Goal: Transaction & Acquisition: Obtain resource

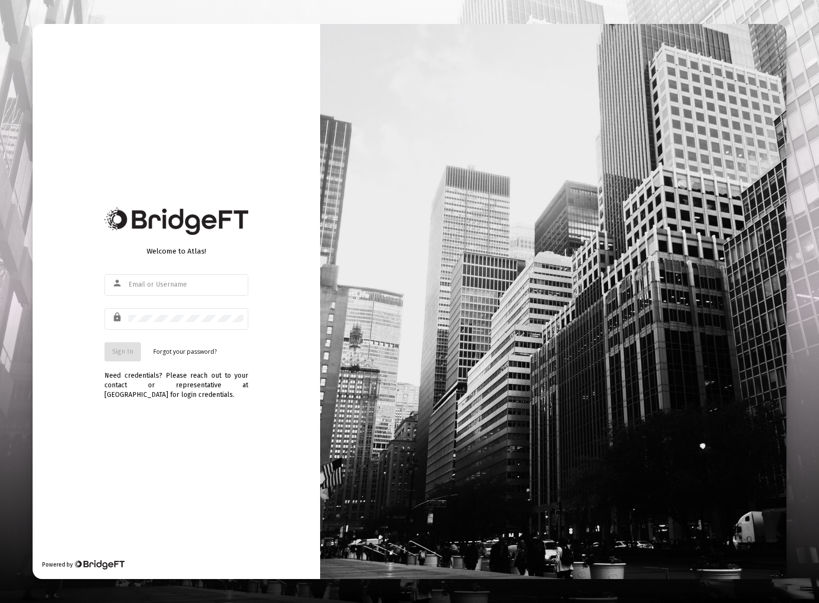
type input "[PERSON_NAME][EMAIL_ADDRESS][DOMAIN_NAME]"
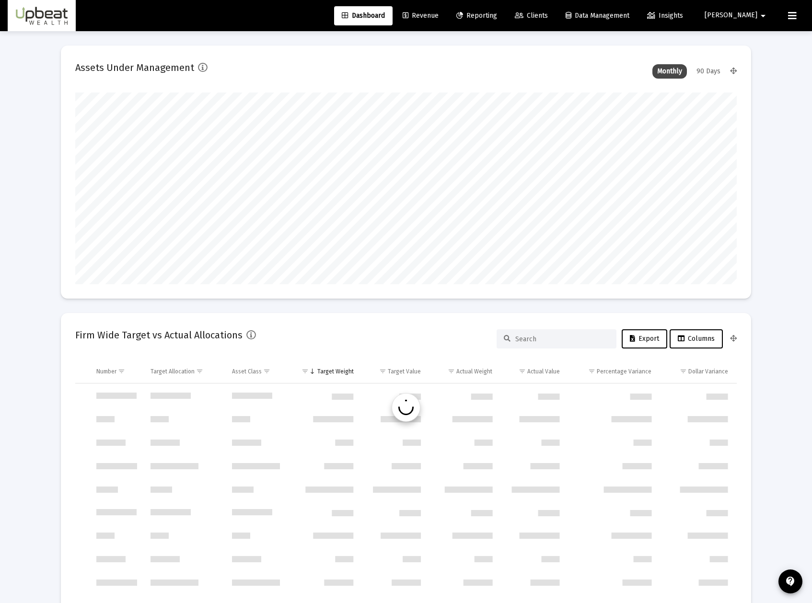
type input "[DATE]"
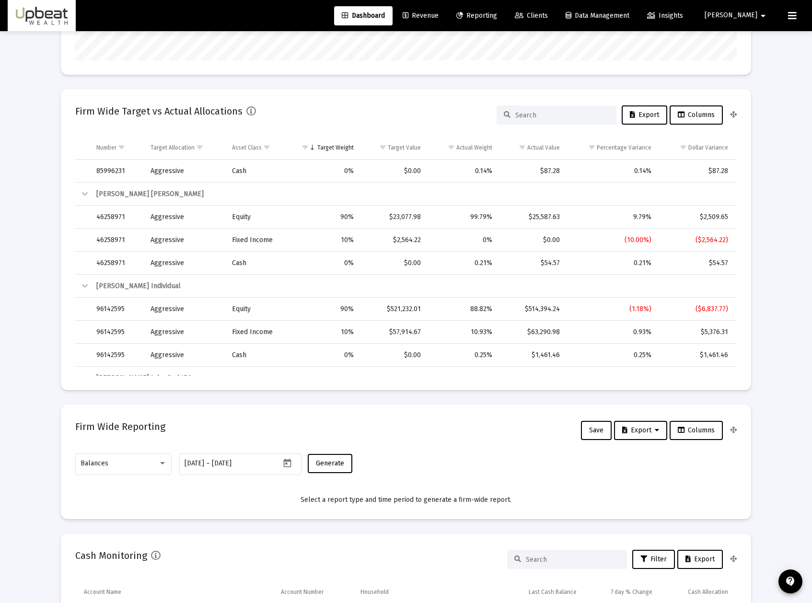
scroll to position [447, 0]
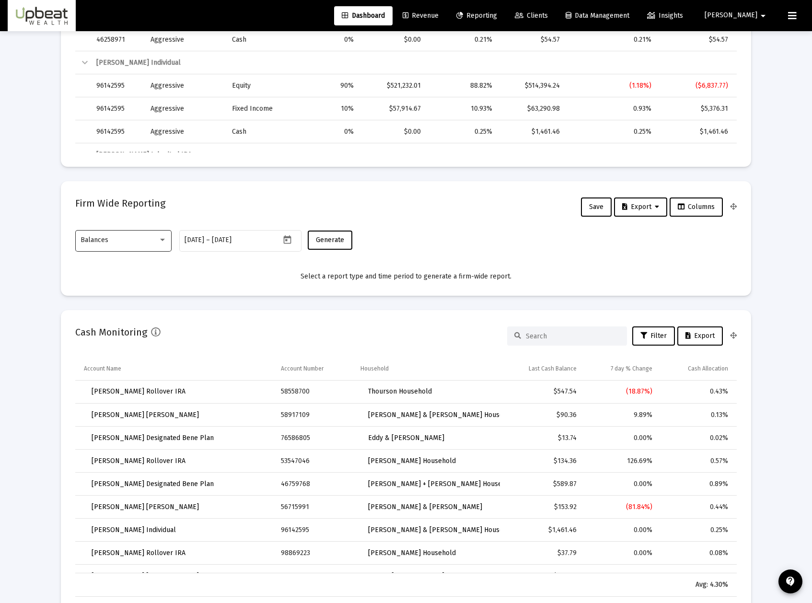
click at [161, 250] on div "Balances" at bounding box center [124, 239] width 86 height 23
click at [158, 245] on span "Balances" at bounding box center [124, 240] width 86 height 20
click at [289, 240] on icon "Open calendar" at bounding box center [287, 240] width 10 height 10
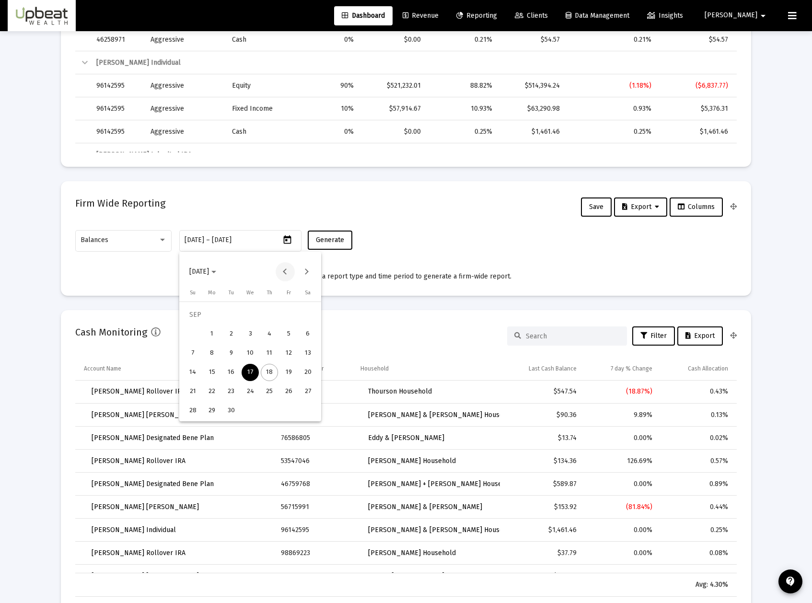
click at [287, 270] on button "Previous month" at bounding box center [285, 271] width 19 height 19
click at [209, 275] on span "[DATE]" at bounding box center [199, 271] width 20 height 8
click at [229, 320] on div "2021" at bounding box center [234, 320] width 30 height 17
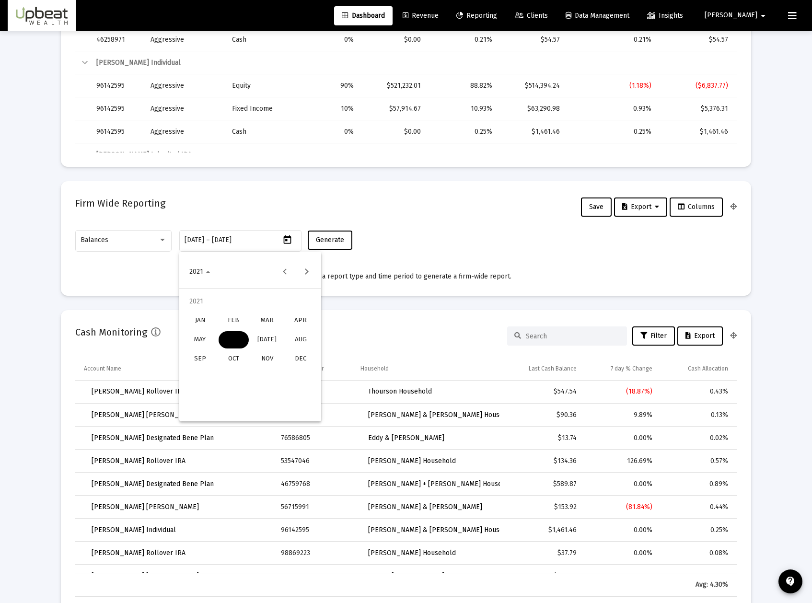
click at [210, 340] on div "MAY" at bounding box center [200, 339] width 30 height 17
click at [310, 319] on div "1" at bounding box center [307, 314] width 17 height 17
type input "[DATE]"
click at [301, 272] on button "Next month" at bounding box center [306, 271] width 19 height 19
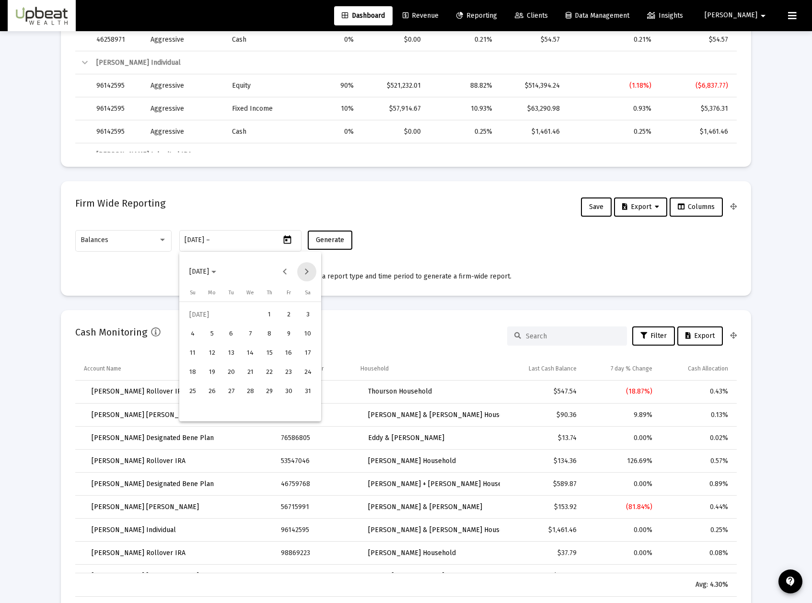
click at [301, 272] on button "Next month" at bounding box center [306, 271] width 19 height 19
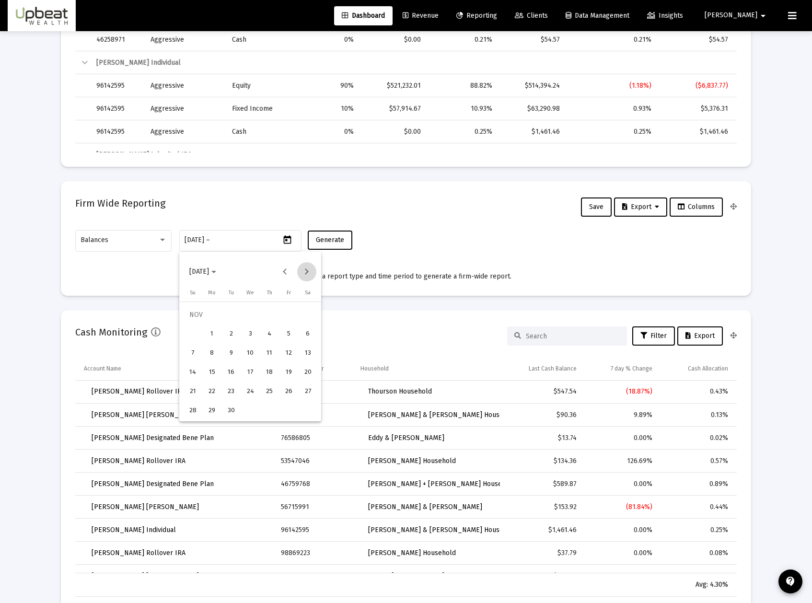
click at [301, 272] on button "Next month" at bounding box center [306, 271] width 19 height 19
click at [209, 269] on span "[DATE]" at bounding box center [199, 271] width 20 height 8
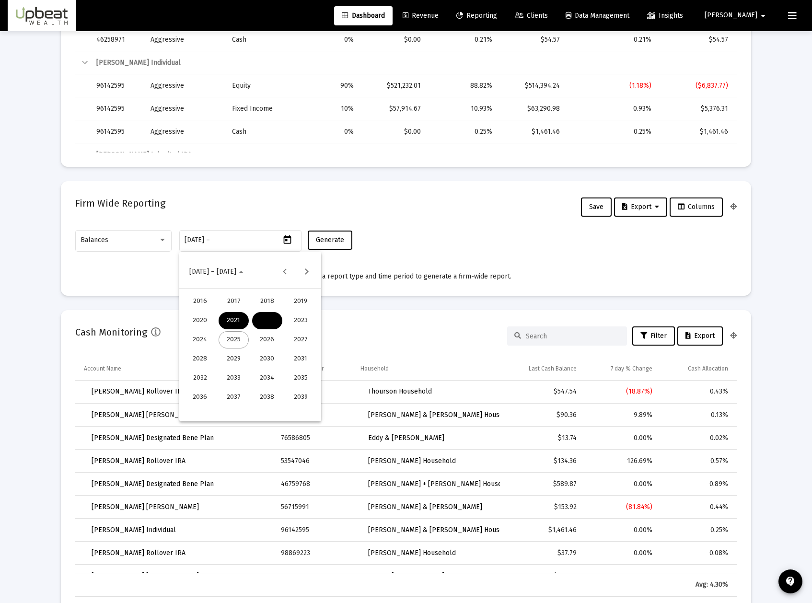
click at [235, 341] on div "2025" at bounding box center [234, 339] width 30 height 17
click at [204, 353] on div "SEP" at bounding box center [200, 358] width 30 height 17
click at [255, 372] on div "17" at bounding box center [250, 372] width 17 height 17
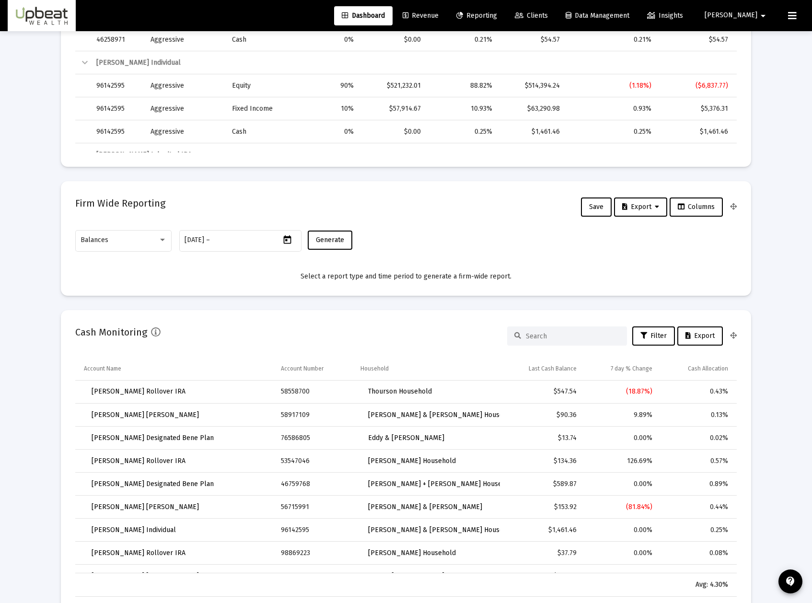
type input "[DATE]"
click at [326, 244] on button "Generate" at bounding box center [330, 239] width 45 height 19
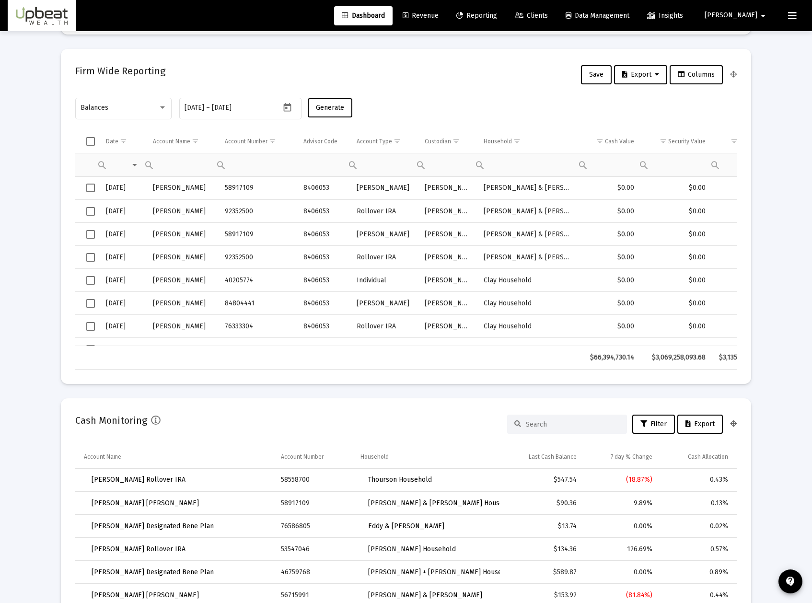
scroll to position [559, 0]
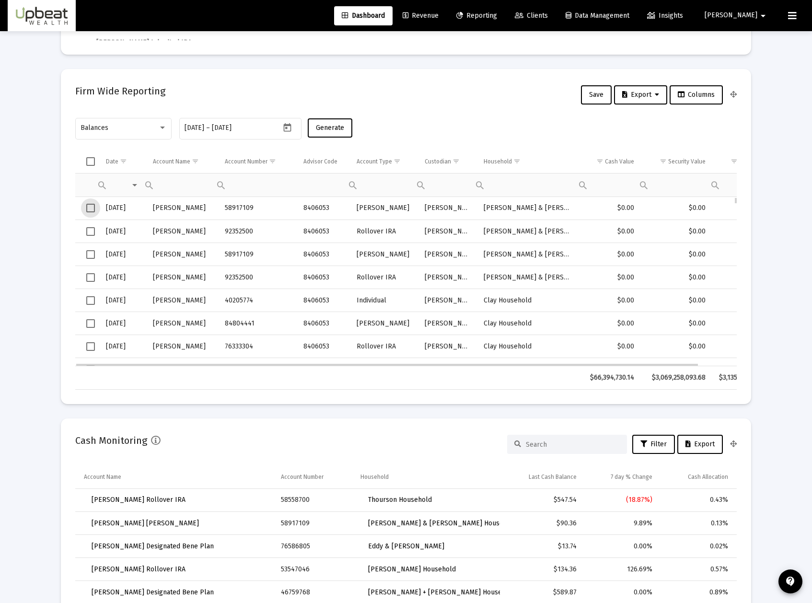
click at [89, 207] on span "Select row" at bounding box center [90, 208] width 9 height 9
click at [89, 230] on span "Select row" at bounding box center [90, 231] width 9 height 9
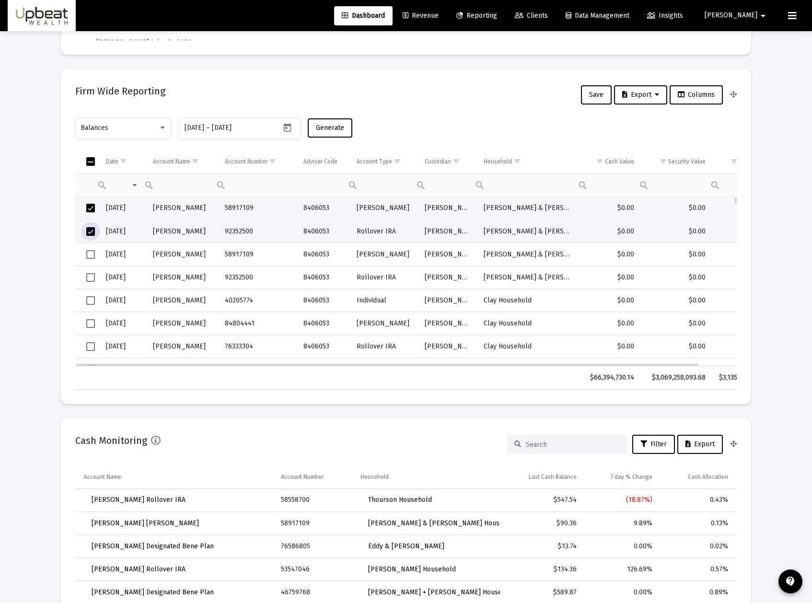
click at [90, 253] on span "Select row" at bounding box center [90, 254] width 9 height 9
click at [90, 276] on span "Select row" at bounding box center [90, 277] width 9 height 9
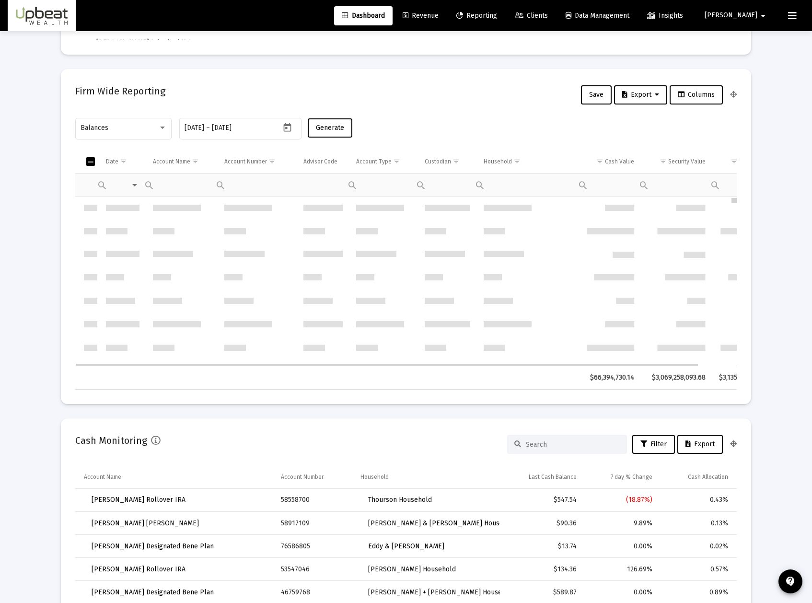
scroll to position [0, 0]
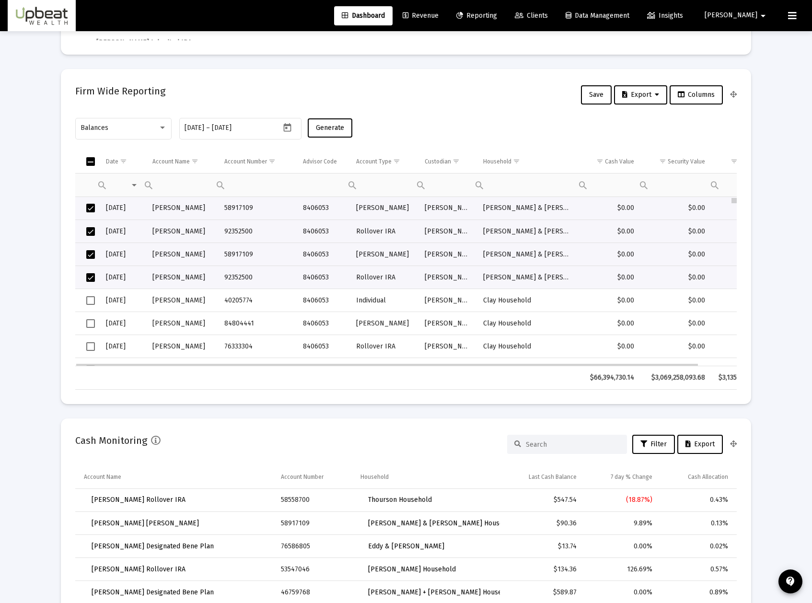
drag, startPoint x: 735, startPoint y: 200, endPoint x: 733, endPoint y: 192, distance: 7.9
click at [173, 164] on div "Account Name" at bounding box center [170, 162] width 37 height 8
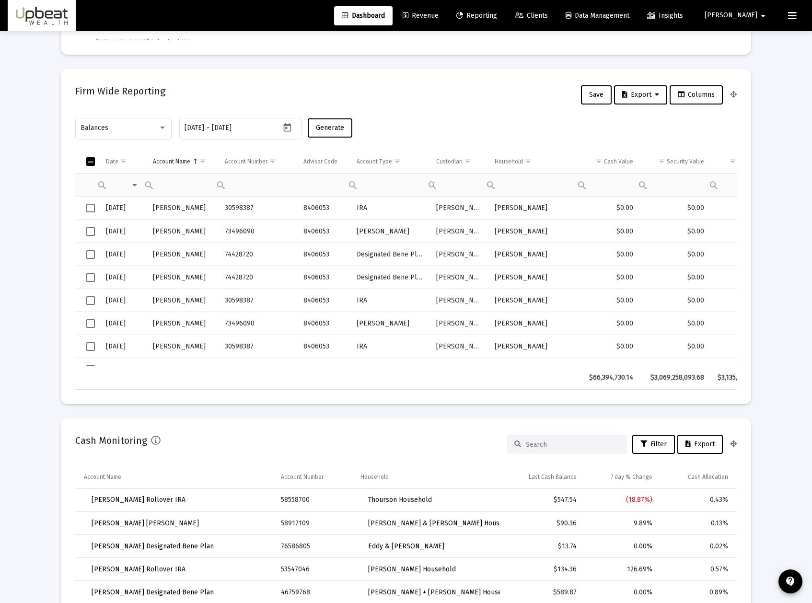
click at [173, 164] on div "Account Name" at bounding box center [171, 162] width 37 height 8
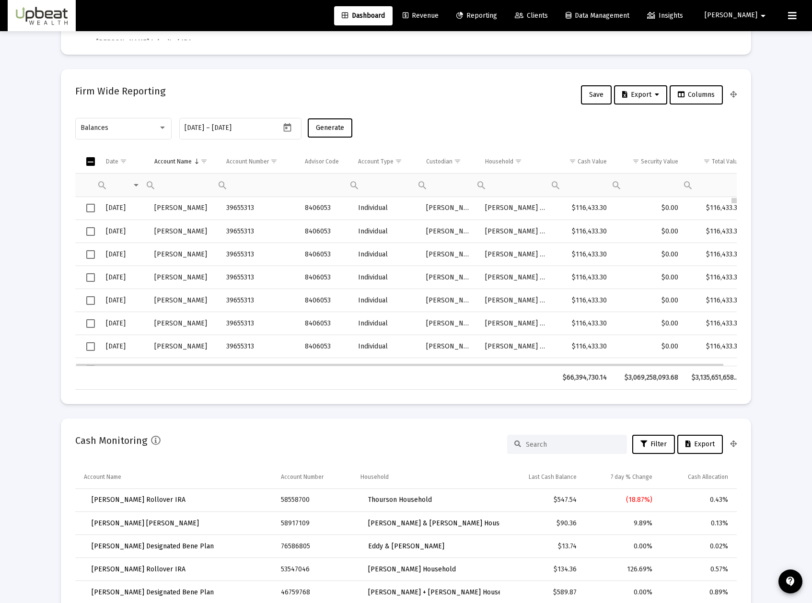
drag, startPoint x: 735, startPoint y: 199, endPoint x: 728, endPoint y: 183, distance: 17.2
click at [703, 95] on span "Columns" at bounding box center [696, 95] width 37 height 8
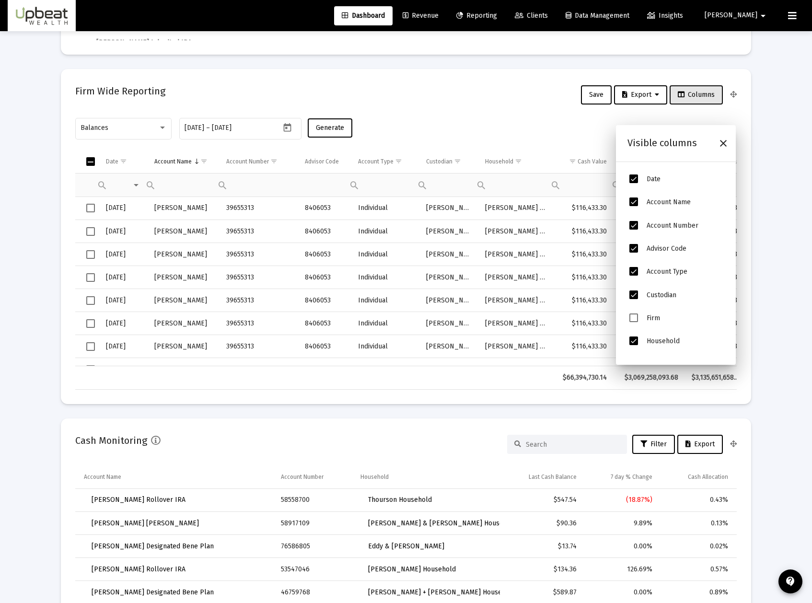
click at [703, 95] on span "Columns" at bounding box center [696, 95] width 37 height 8
click at [728, 146] on icon "Close" at bounding box center [723, 144] width 12 height 12
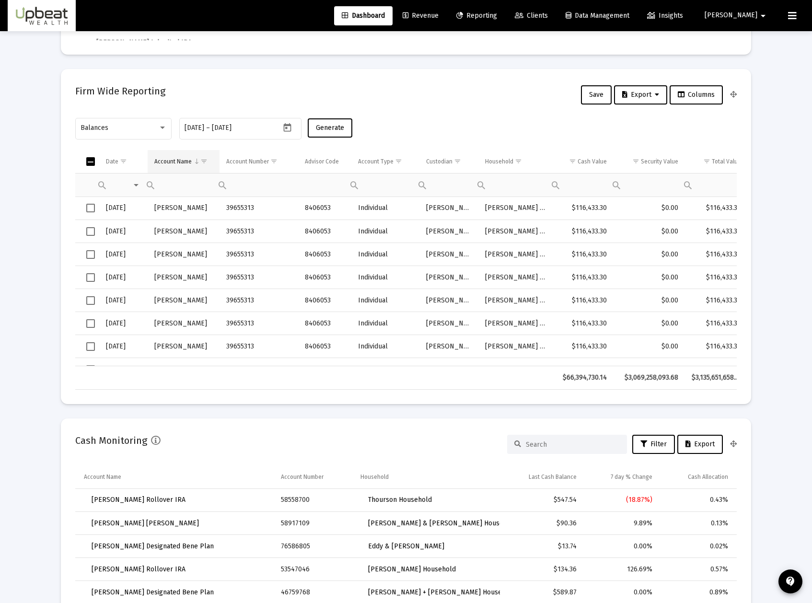
click at [200, 163] on span "Show filter options for column 'Account Name'" at bounding box center [203, 161] width 7 height 7
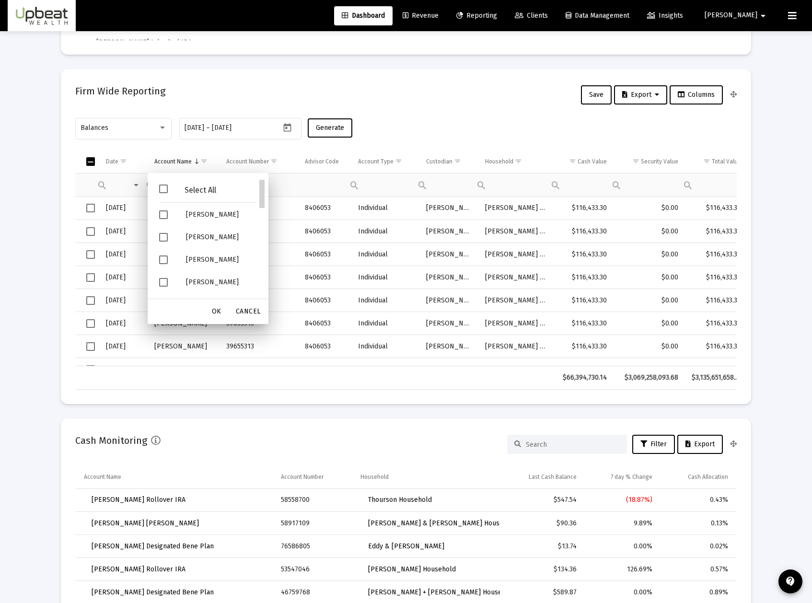
click at [263, 189] on div "Filter options" at bounding box center [261, 194] width 5 height 28
click at [163, 236] on span "Filter options" at bounding box center [163, 237] width 9 height 9
drag, startPoint x: 264, startPoint y: 187, endPoint x: 267, endPoint y: 296, distance: 108.8
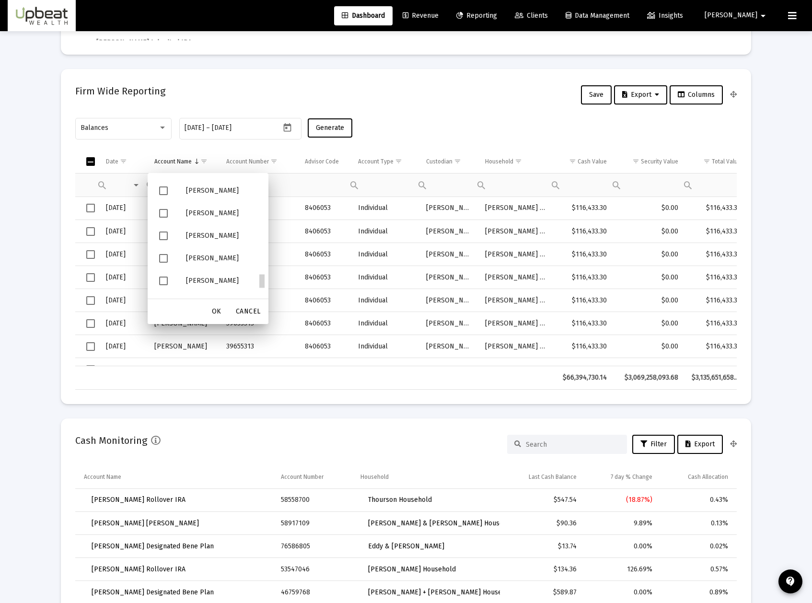
scroll to position [748, 0]
drag, startPoint x: 264, startPoint y: 236, endPoint x: 261, endPoint y: 286, distance: 50.4
click at [164, 234] on span "Filter options" at bounding box center [163, 232] width 9 height 9
click at [218, 307] on span "OK" at bounding box center [217, 311] width 10 height 8
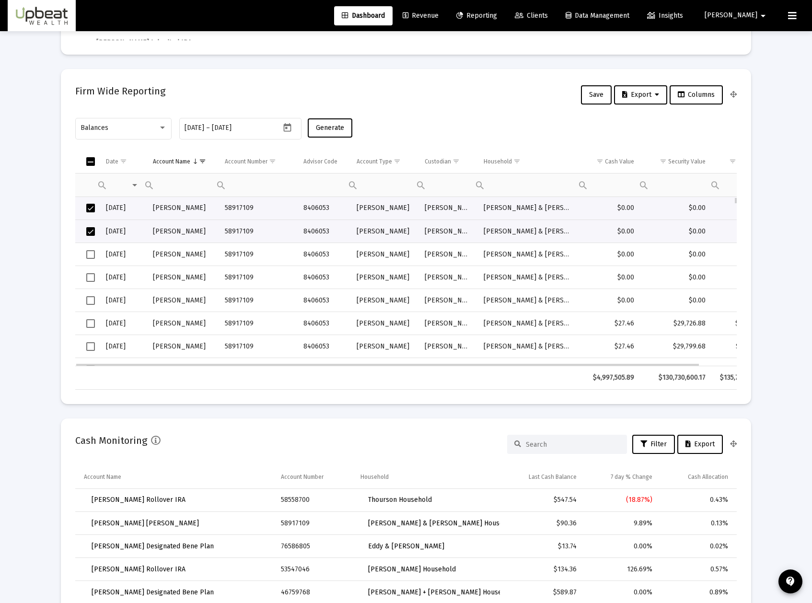
click at [91, 209] on span "Select row" at bounding box center [90, 208] width 9 height 9
click at [90, 228] on span "Select row" at bounding box center [90, 231] width 9 height 9
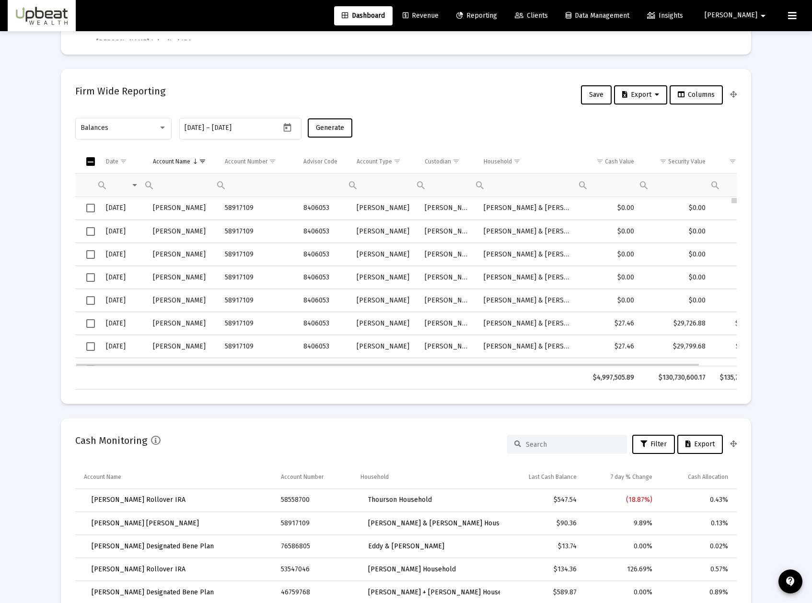
click at [734, 197] on div "Data grid" at bounding box center [733, 200] width 6 height 7
click at [182, 163] on div "Account Name" at bounding box center [171, 162] width 37 height 8
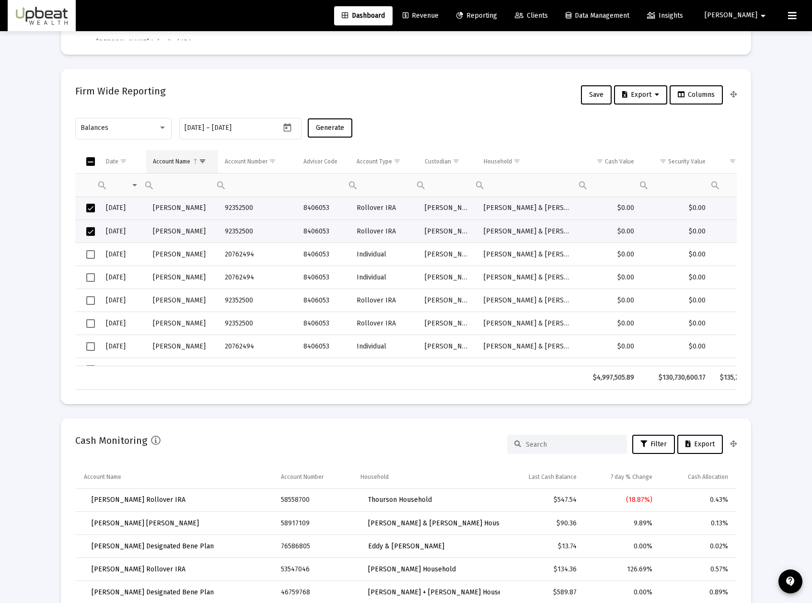
click at [179, 164] on div "Account Name" at bounding box center [171, 162] width 37 height 8
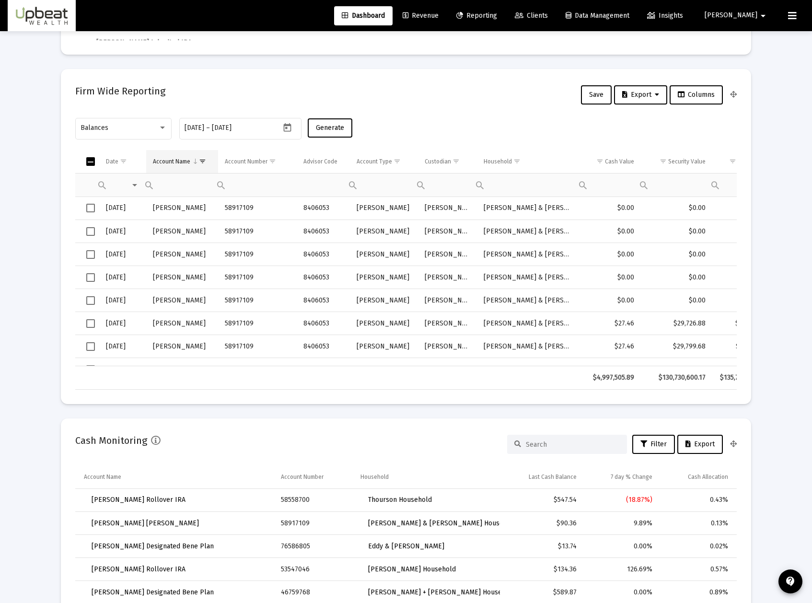
click at [206, 160] on span "Show filter options for column 'Account Name'" at bounding box center [202, 161] width 7 height 7
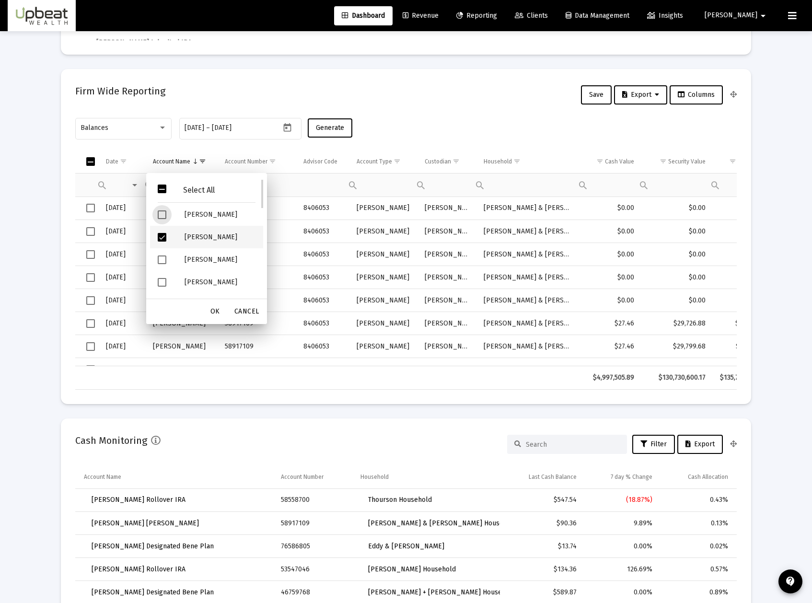
click at [163, 234] on span "Filter options" at bounding box center [162, 237] width 9 height 9
click at [265, 162] on div "Account Number" at bounding box center [246, 162] width 43 height 8
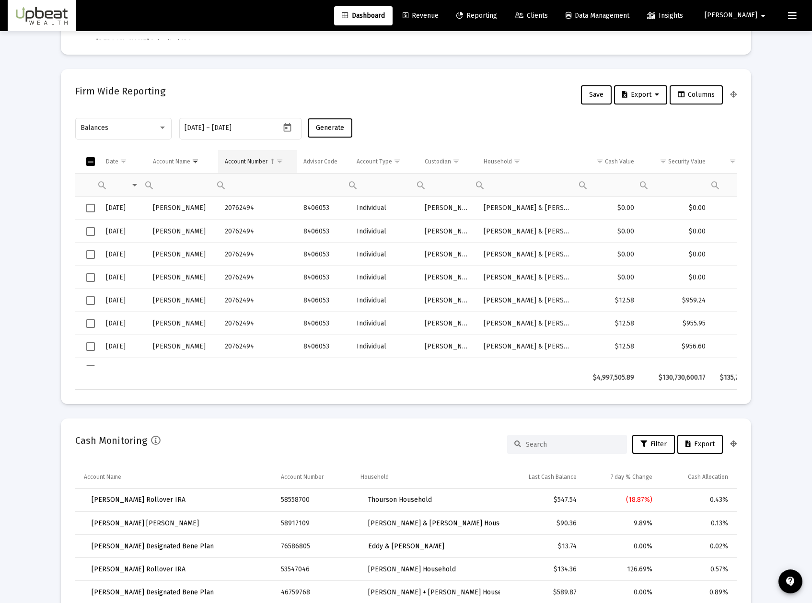
click at [278, 159] on span "Show filter options for column 'Account Number'" at bounding box center [279, 161] width 7 height 7
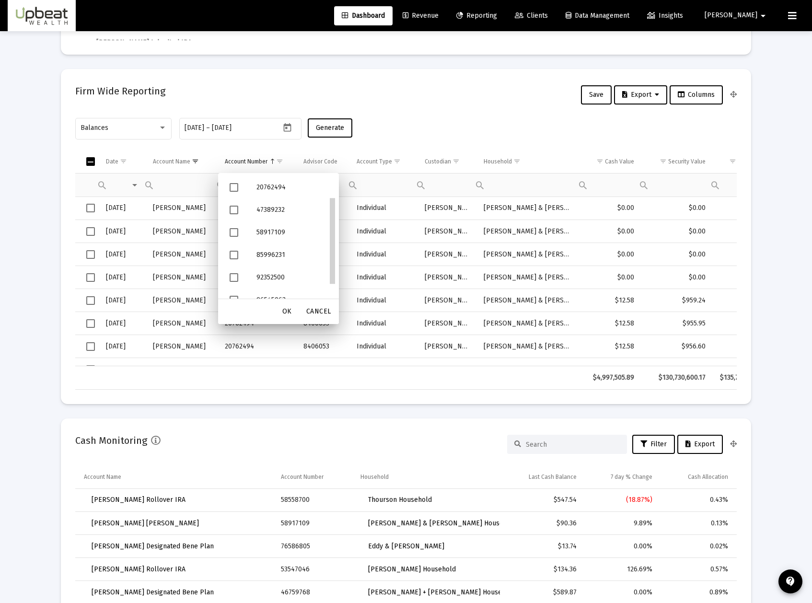
scroll to position [23, 0]
drag, startPoint x: 333, startPoint y: 226, endPoint x: 333, endPoint y: 247, distance: 21.6
click at [381, 141] on div "Balances [DATE] [DATE] – [DATE] Generate" at bounding box center [405, 133] width 661 height 34
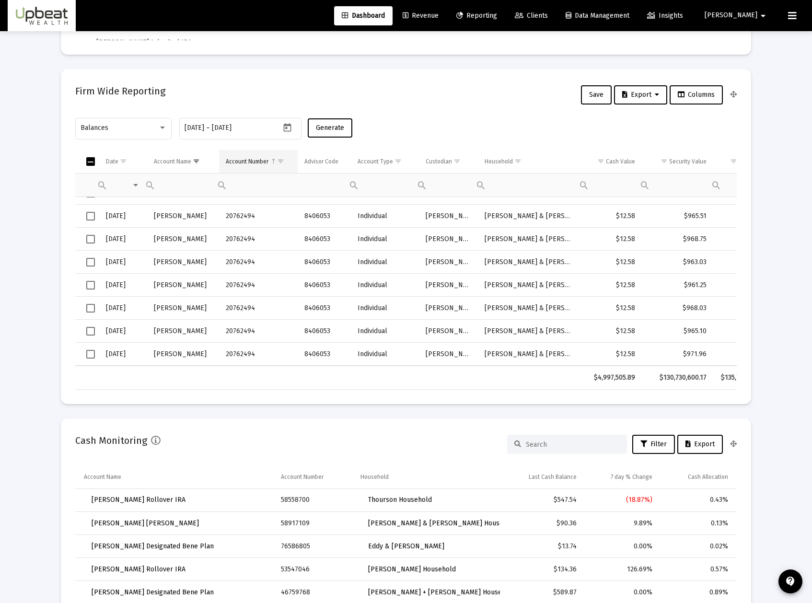
scroll to position [337, 0]
click at [277, 165] on span "Show filter options for column 'Account Number'" at bounding box center [280, 161] width 7 height 7
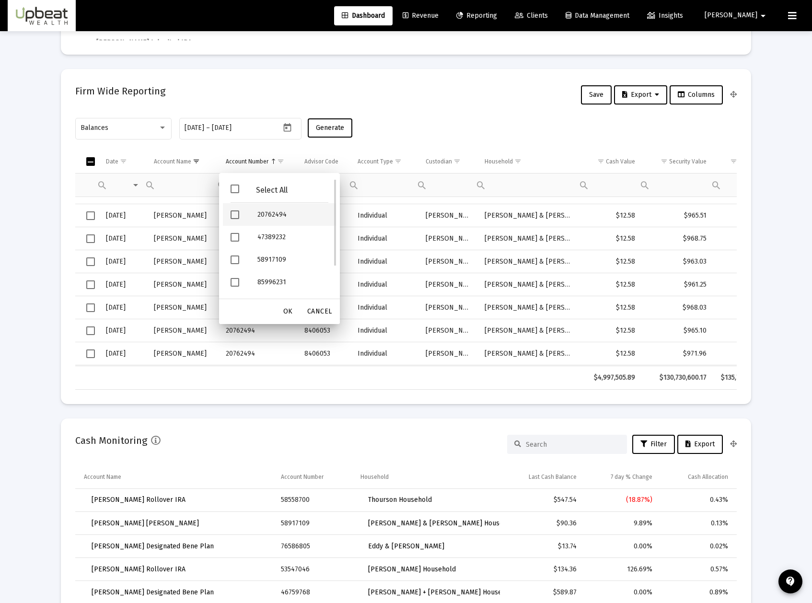
click at [236, 214] on span "Filter options" at bounding box center [234, 214] width 9 height 9
click at [292, 309] on span "OK" at bounding box center [288, 311] width 10 height 8
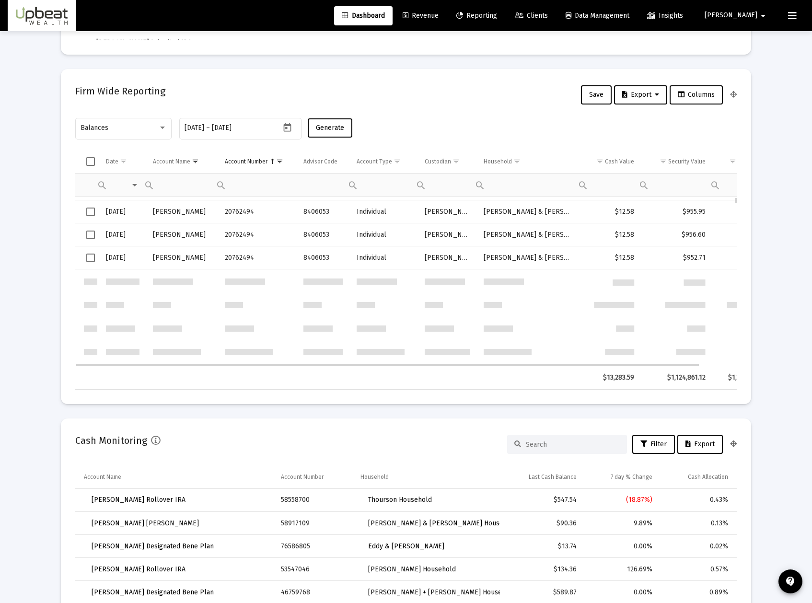
scroll to position [0, 0]
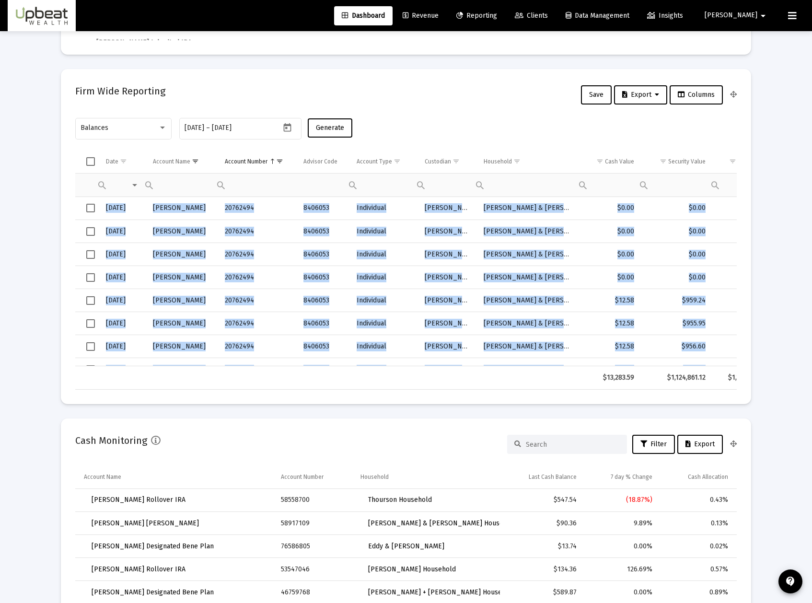
click at [734, 196] on div "Date Account Name Account Number Advisor Code Account Type Custodian Household …" at bounding box center [405, 270] width 661 height 240
click at [735, 198] on div "Data grid" at bounding box center [736, 200] width 2 height 5
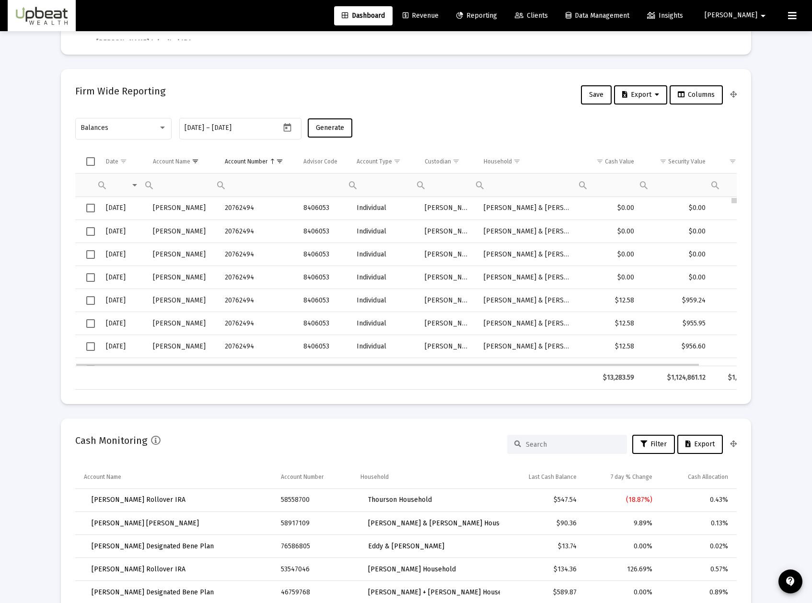
click at [733, 200] on div "Data grid" at bounding box center [733, 200] width 5 height 5
click at [88, 163] on span "Select all" at bounding box center [90, 161] width 9 height 9
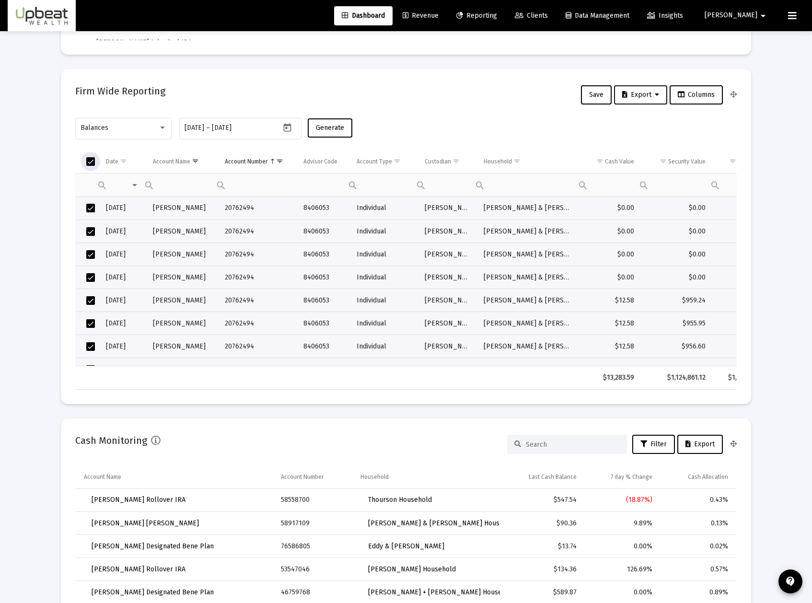
click at [649, 101] on button "Export" at bounding box center [640, 94] width 53 height 19
click at [657, 144] on button "Export Selected" at bounding box center [642, 142] width 65 height 23
click at [69, 301] on mat-card "Firm Wide Reporting Save Export Columns Balances [DATE] [DATE] – [DATE] Generat…" at bounding box center [406, 236] width 690 height 335
click at [272, 158] on span "Column Account Number" at bounding box center [272, 161] width 7 height 7
click at [281, 158] on span "Show filter options for column 'Account Number'" at bounding box center [279, 161] width 7 height 7
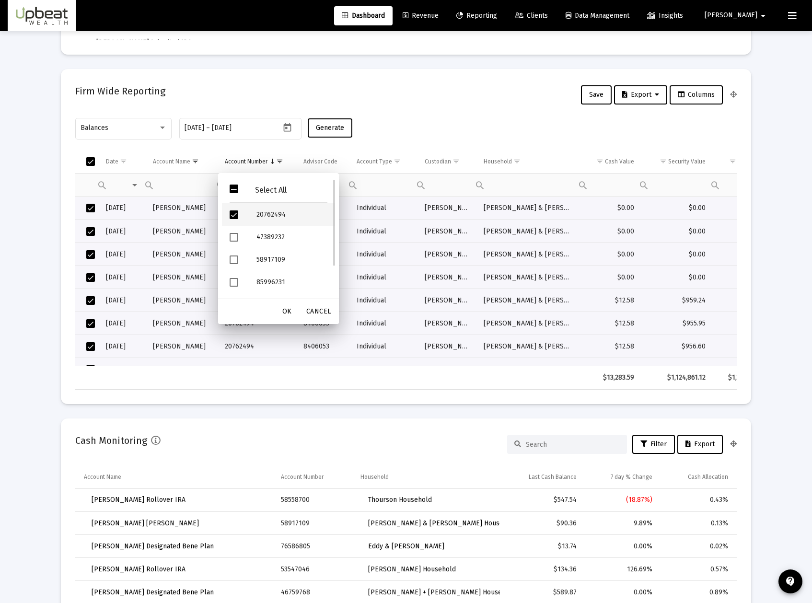
click at [237, 216] on span "Filter options" at bounding box center [234, 214] width 9 height 9
click at [234, 237] on span "Filter options" at bounding box center [234, 237] width 9 height 9
click at [291, 311] on span "OK" at bounding box center [287, 311] width 10 height 8
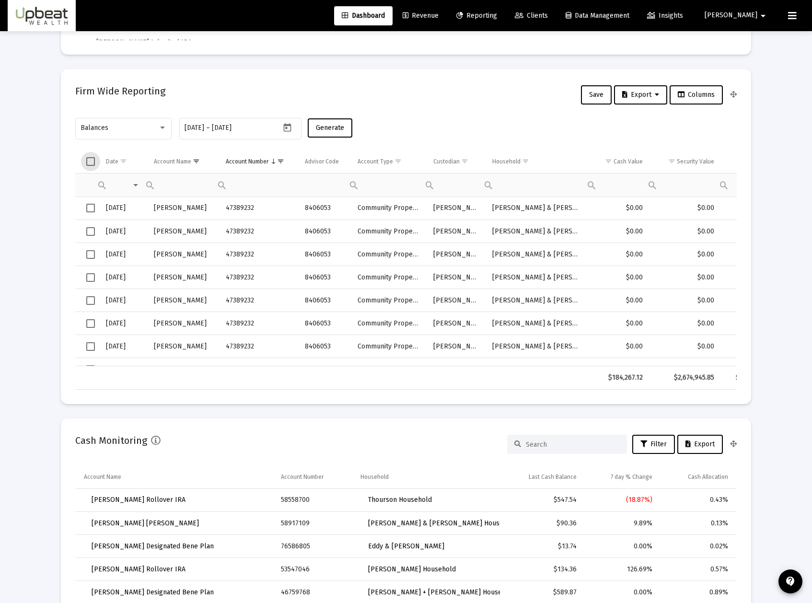
click at [94, 159] on span "Select all" at bounding box center [90, 161] width 9 height 9
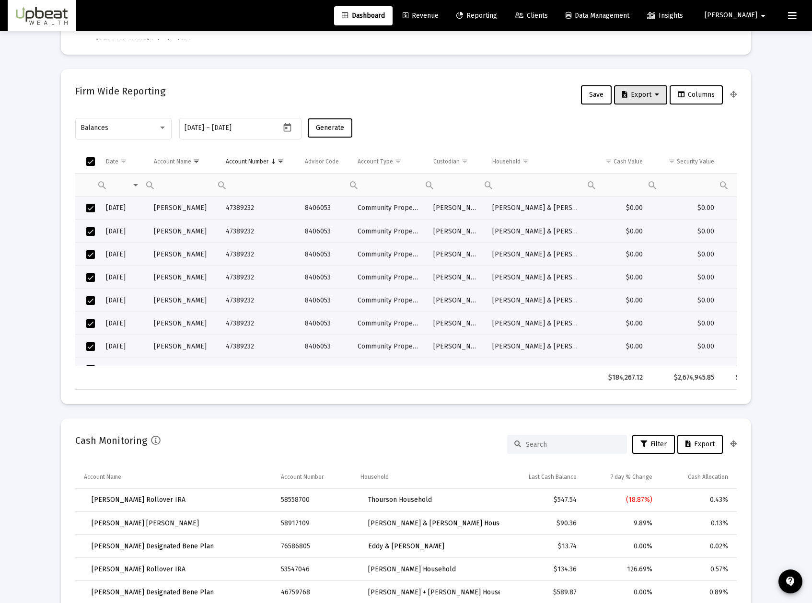
click at [639, 94] on span "Export" at bounding box center [640, 95] width 37 height 8
click at [646, 140] on button "Export Selected" at bounding box center [642, 142] width 65 height 23
drag, startPoint x: 39, startPoint y: 157, endPoint x: 75, endPoint y: 148, distance: 37.5
click at [39, 157] on div "Loading... Assets Under Management Monthly 90 Days Firm Wide Target vs Actual A…" at bounding box center [406, 577] width 812 height 2273
click at [280, 161] on span "Show filter options for column 'Account Number'" at bounding box center [280, 161] width 7 height 7
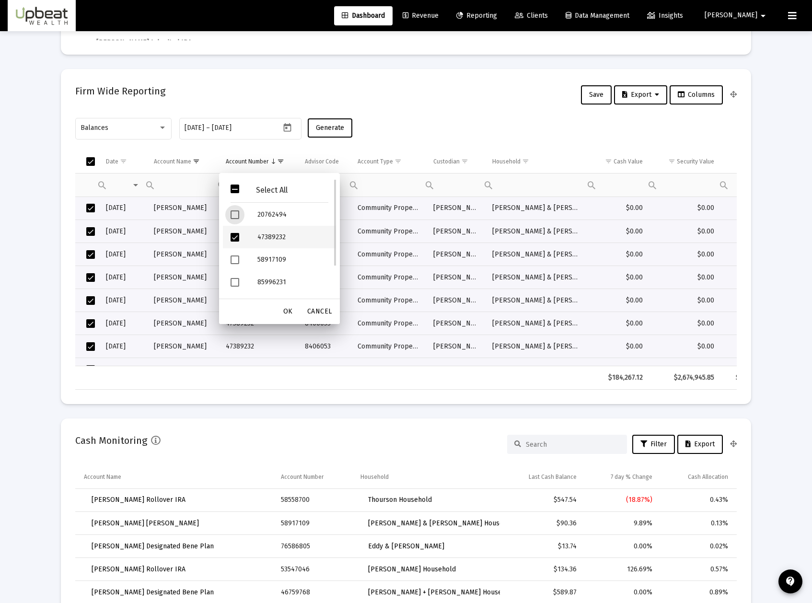
click at [234, 241] on span "Filter options" at bounding box center [234, 237] width 9 height 9
click at [233, 255] on span "Filter options" at bounding box center [234, 259] width 9 height 9
click at [390, 135] on div "Balances [DATE] [DATE] – [DATE] Generate" at bounding box center [405, 133] width 661 height 34
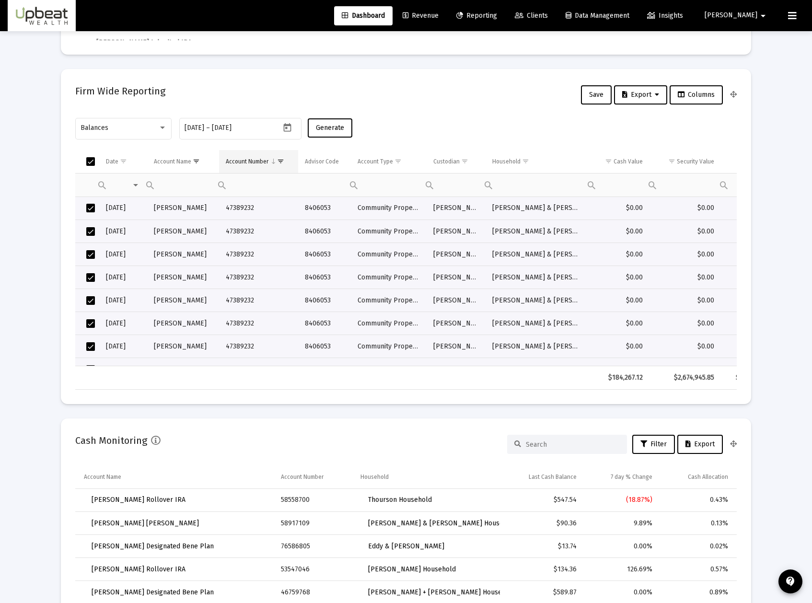
click at [279, 161] on span "Show filter options for column 'Account Number'" at bounding box center [280, 161] width 7 height 7
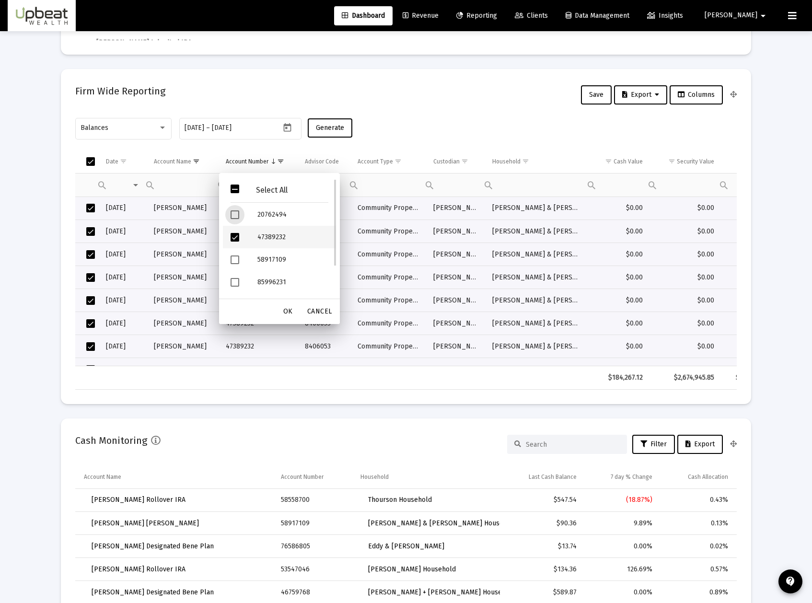
click at [236, 237] on span "Filter options" at bounding box center [234, 237] width 9 height 9
click at [236, 238] on span "Filter options" at bounding box center [234, 237] width 9 height 9
click at [237, 238] on span "Filter options" at bounding box center [234, 237] width 9 height 9
click at [235, 259] on span "Filter options" at bounding box center [234, 259] width 9 height 9
click at [290, 313] on span "OK" at bounding box center [288, 311] width 10 height 8
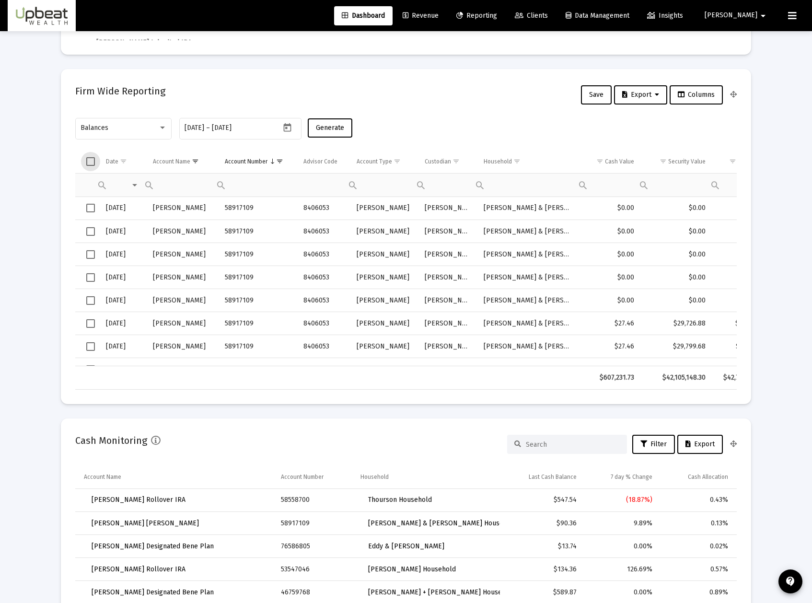
click at [92, 161] on span "Select all" at bounding box center [90, 161] width 9 height 9
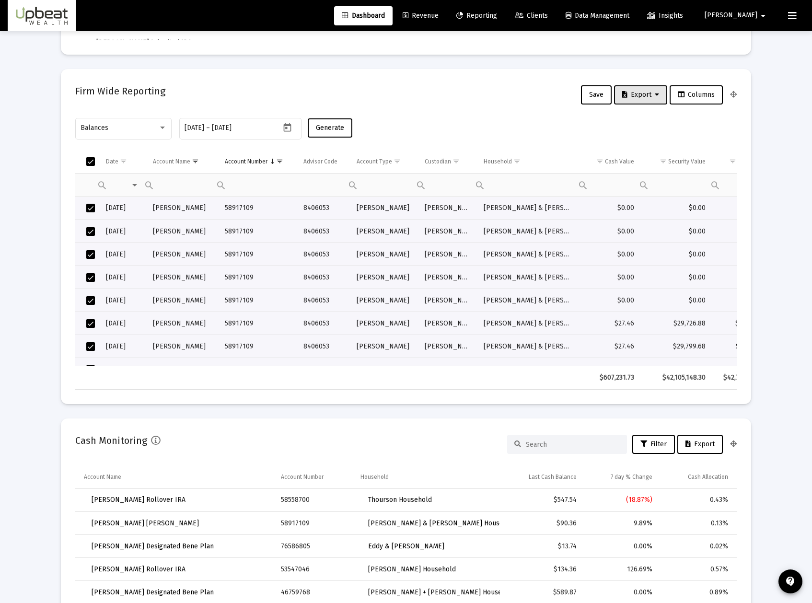
click at [649, 92] on span "Export" at bounding box center [640, 95] width 37 height 8
click at [651, 142] on button "Export Selected" at bounding box center [642, 142] width 65 height 23
click at [60, 336] on div "Assets Under Management Monthly 90 Days Firm Wide Target vs Actual Allocations …" at bounding box center [405, 593] width 719 height 2242
click at [282, 162] on span "Show filter options for column 'Account Number'" at bounding box center [279, 161] width 7 height 7
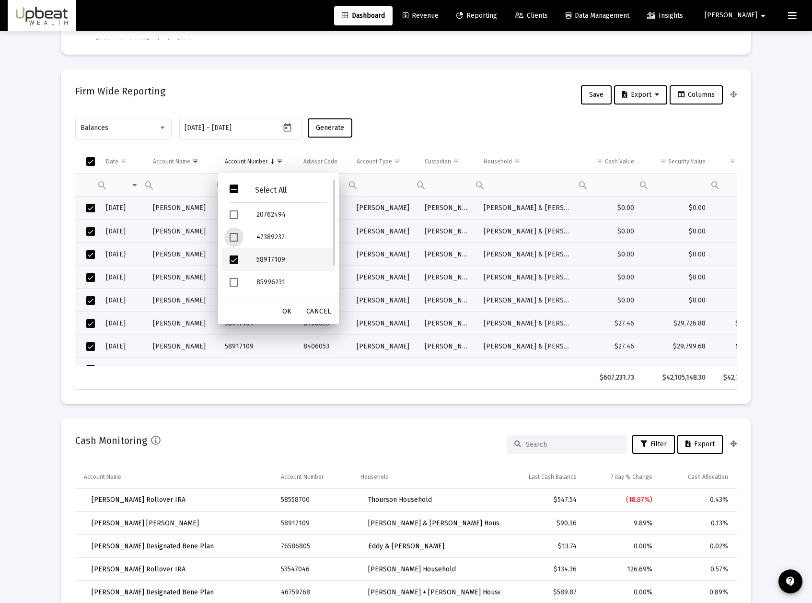
click at [232, 261] on span "Filter options" at bounding box center [234, 259] width 9 height 9
click at [232, 278] on span "Filter options" at bounding box center [234, 282] width 9 height 9
click at [292, 312] on span "OK" at bounding box center [287, 311] width 10 height 8
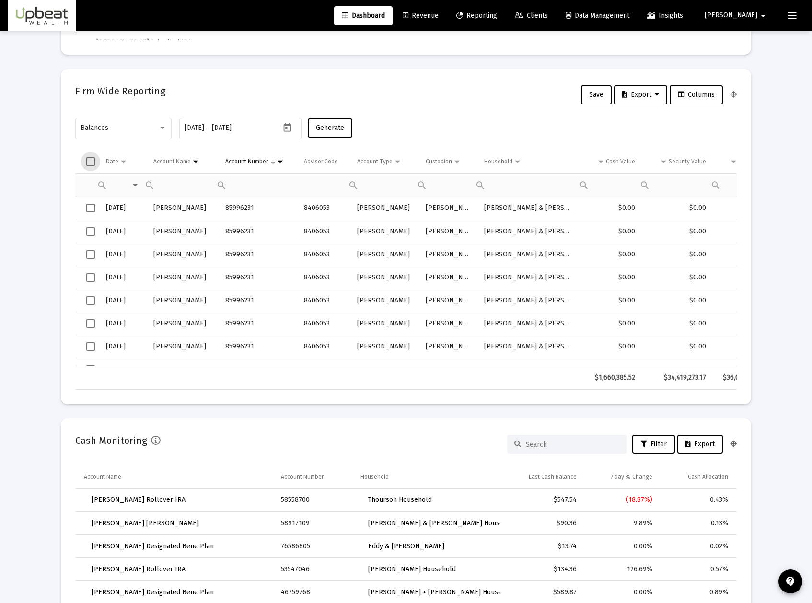
click at [90, 157] on span "Select all" at bounding box center [90, 161] width 9 height 9
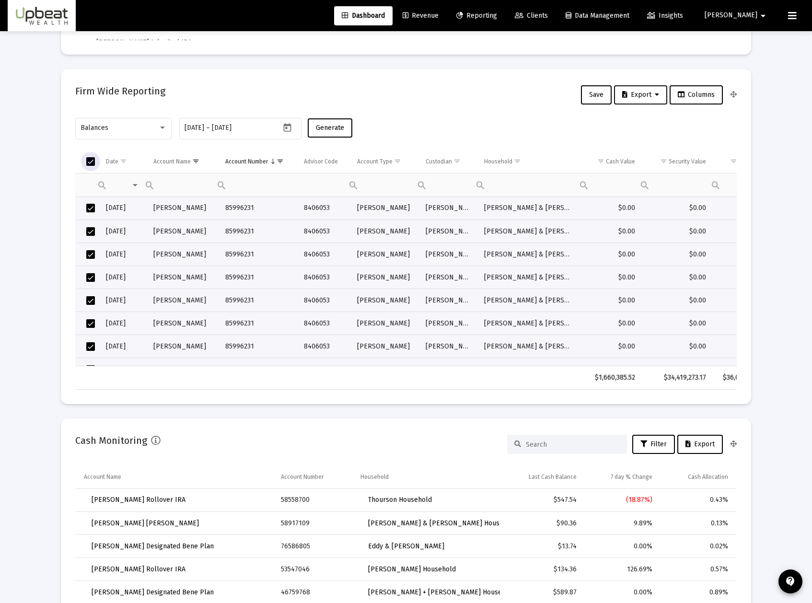
click at [664, 98] on button "Export" at bounding box center [640, 94] width 53 height 19
click at [662, 135] on button "Export Selected" at bounding box center [642, 142] width 65 height 23
click at [86, 394] on mat-card "Firm Wide Reporting Save Export Columns Balances [DATE] [DATE] – [DATE] Generat…" at bounding box center [406, 236] width 690 height 335
click at [280, 160] on span "Show filter options for column 'Account Number'" at bounding box center [279, 161] width 7 height 7
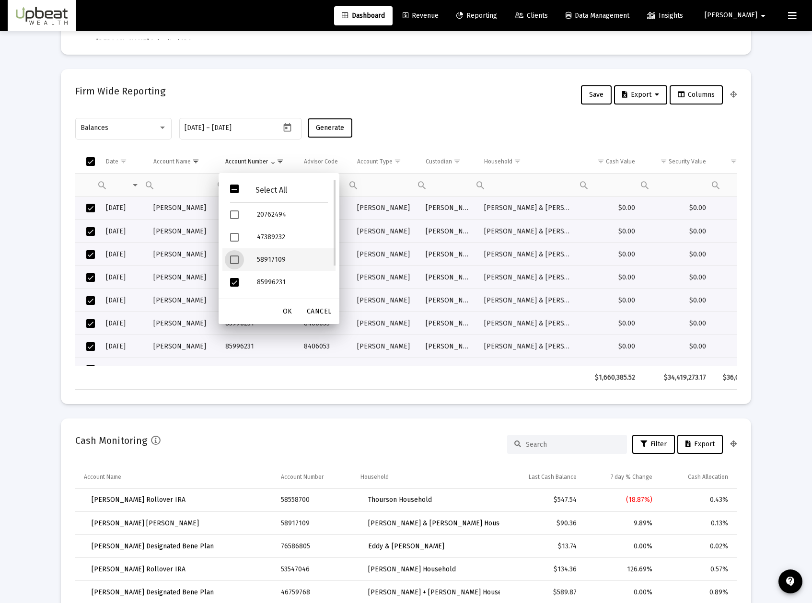
scroll to position [44, 0]
click at [235, 242] on span "Filter options" at bounding box center [234, 238] width 9 height 9
click at [232, 257] on span "Filter options" at bounding box center [234, 261] width 9 height 9
click at [283, 309] on div "OK" at bounding box center [287, 311] width 31 height 17
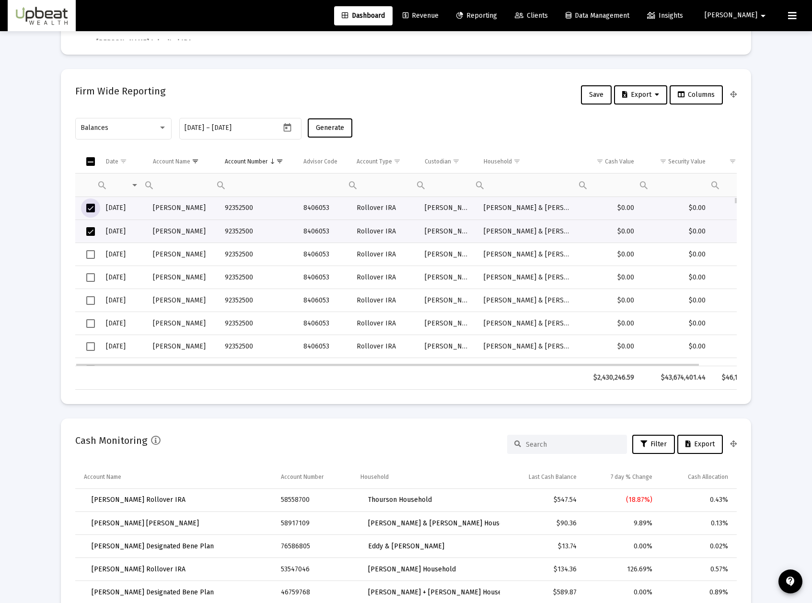
click at [91, 210] on span "Select row" at bounding box center [90, 208] width 9 height 9
click at [91, 230] on span "Select row" at bounding box center [90, 231] width 9 height 9
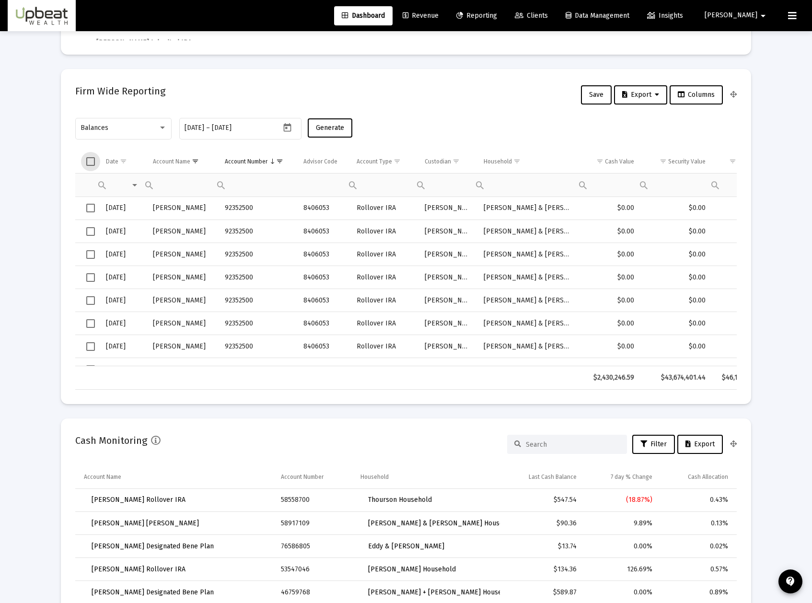
click at [87, 158] on span "Select all" at bounding box center [90, 161] width 9 height 9
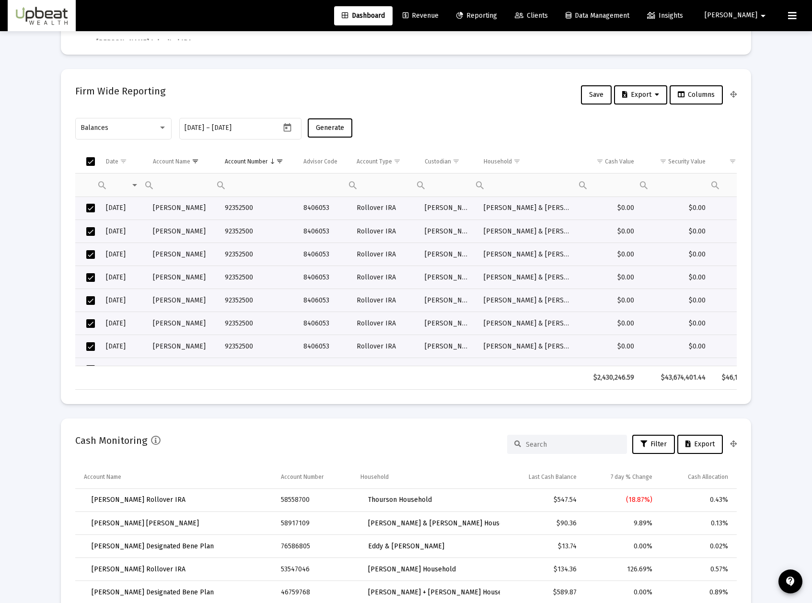
drag, startPoint x: 29, startPoint y: 300, endPoint x: 35, endPoint y: 295, distance: 8.5
click at [29, 300] on div "Loading... Assets Under Management Monthly 90 Days Firm Wide Target vs Actual A…" at bounding box center [406, 577] width 812 height 2273
click at [631, 100] on button "Export" at bounding box center [640, 94] width 53 height 19
click at [638, 140] on button "Export Selected" at bounding box center [642, 142] width 65 height 23
click at [191, 403] on mat-card "Firm Wide Reporting Save Export Columns Balances [DATE] [DATE] – [DATE] Generat…" at bounding box center [406, 236] width 690 height 335
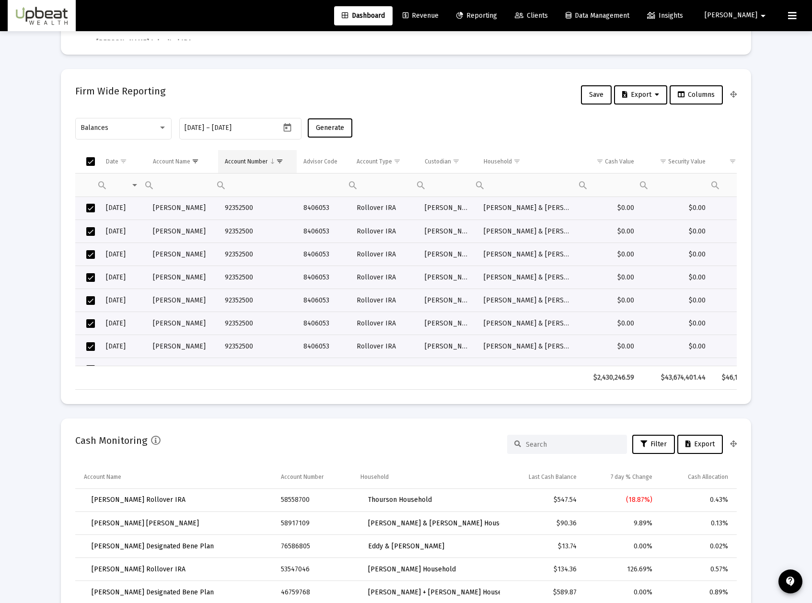
click at [283, 162] on span "Show filter options for column 'Account Number'" at bounding box center [279, 161] width 7 height 7
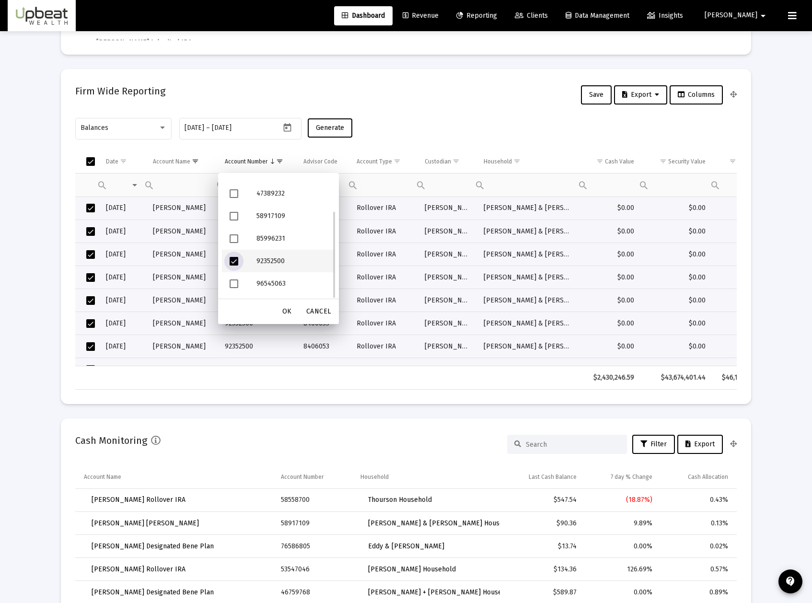
click at [236, 264] on span "Filter options" at bounding box center [234, 261] width 9 height 9
click at [235, 281] on span "Filter options" at bounding box center [234, 283] width 9 height 9
click at [292, 311] on div "OK" at bounding box center [287, 311] width 31 height 17
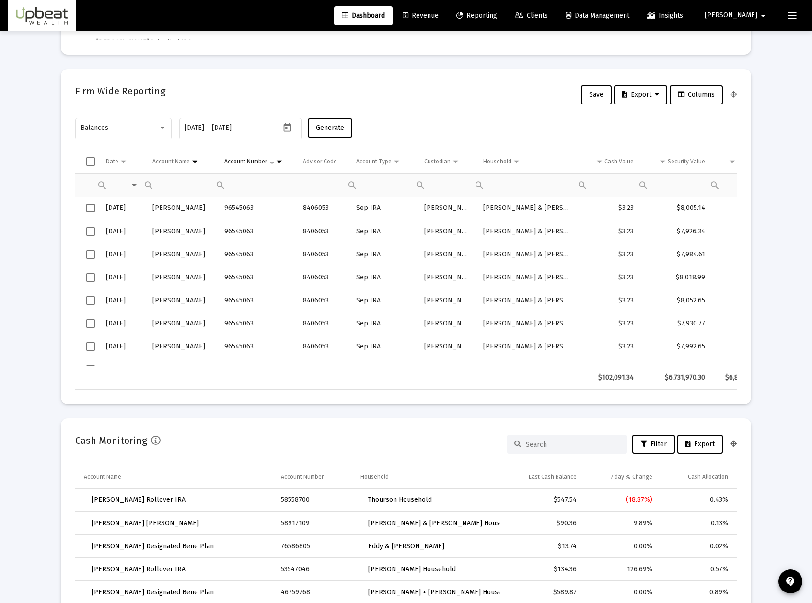
click at [92, 164] on span "Select all" at bounding box center [90, 161] width 9 height 9
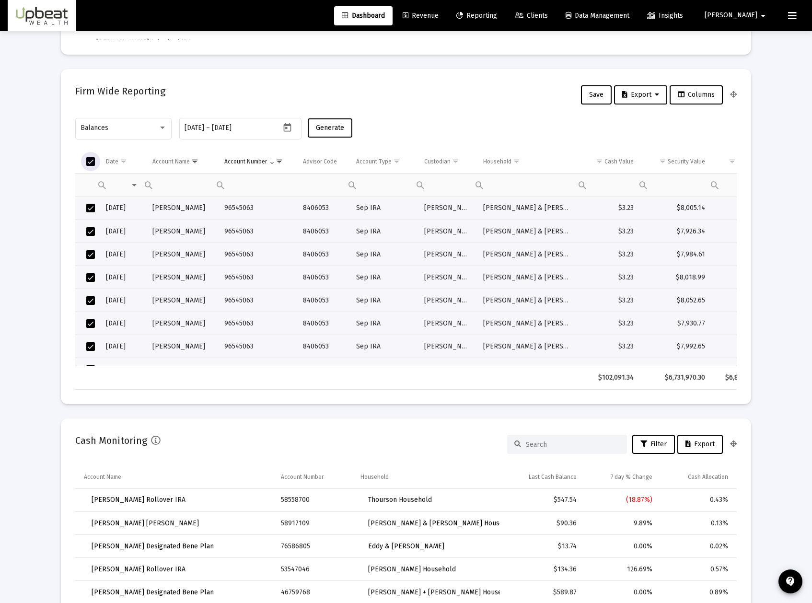
click at [650, 98] on span "Export" at bounding box center [640, 95] width 37 height 8
click at [658, 135] on button "Export Selected" at bounding box center [642, 142] width 65 height 23
drag, startPoint x: 2, startPoint y: 367, endPoint x: 10, endPoint y: 359, distance: 11.2
click at [2, 367] on div "Loading... Assets Under Management Monthly 90 Days Firm Wide Target vs Actual A…" at bounding box center [406, 577] width 812 height 2273
click at [167, 132] on div "Balances" at bounding box center [123, 127] width 96 height 23
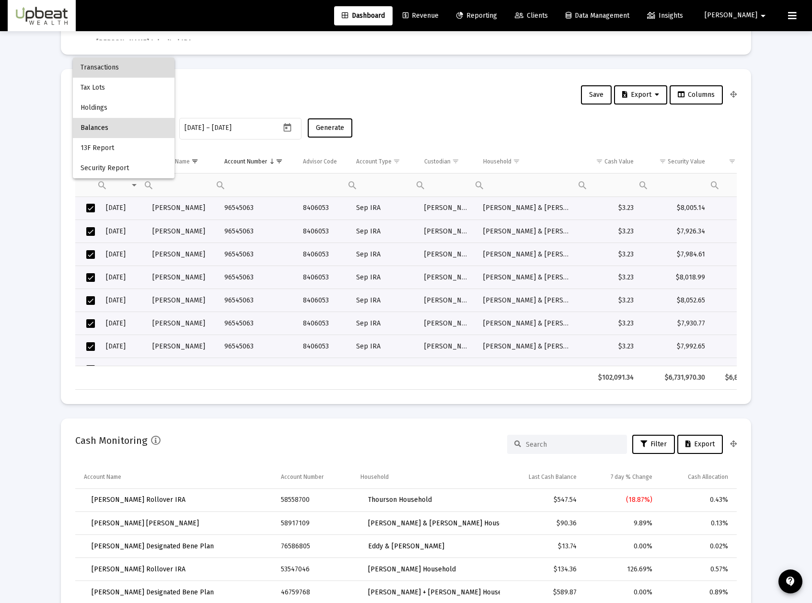
click at [131, 73] on span "Transactions" at bounding box center [124, 68] width 86 height 20
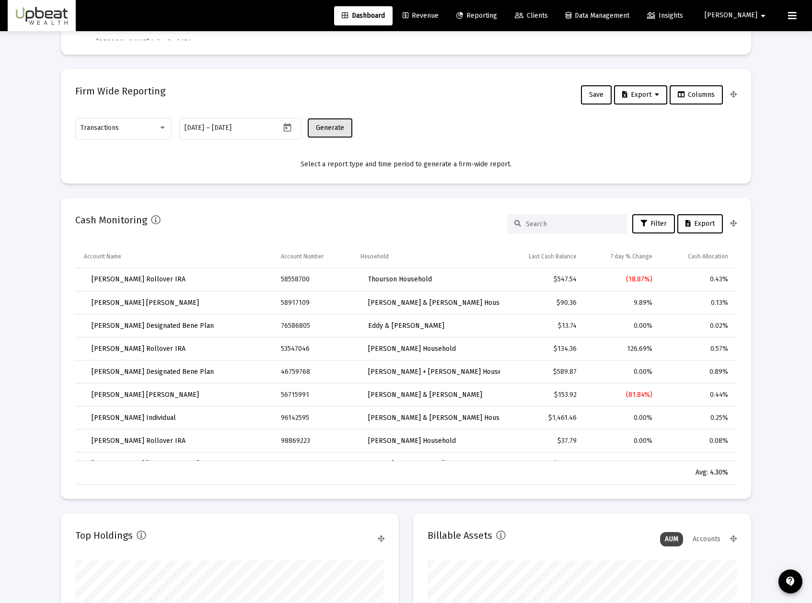
click at [323, 123] on button "Generate" at bounding box center [330, 127] width 45 height 19
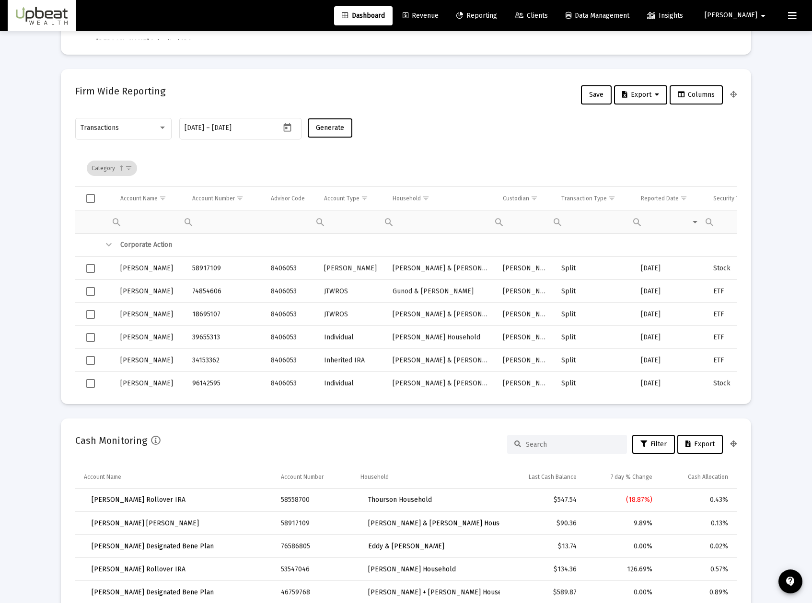
click at [51, 356] on div "Assets Under Management Monthly 90 Days Firm Wide Target vs Actual Allocations …" at bounding box center [405, 593] width 719 height 2242
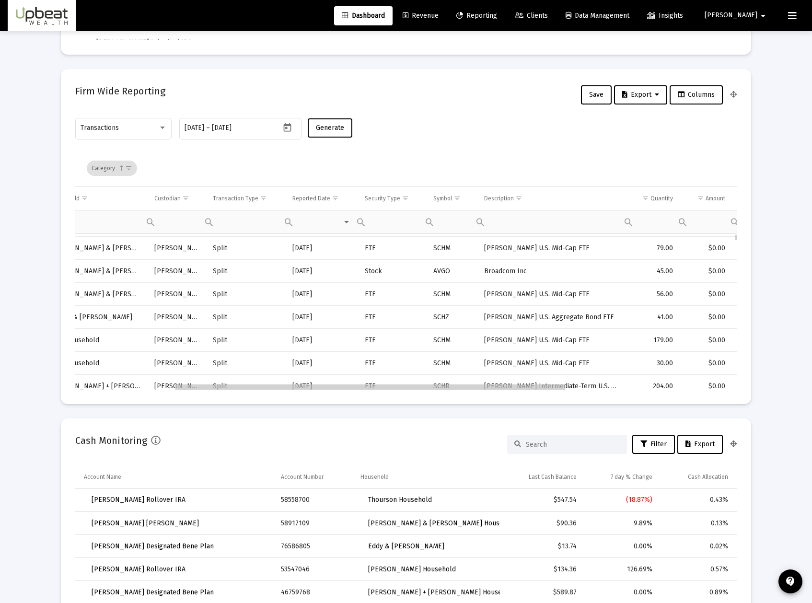
scroll to position [0, 454]
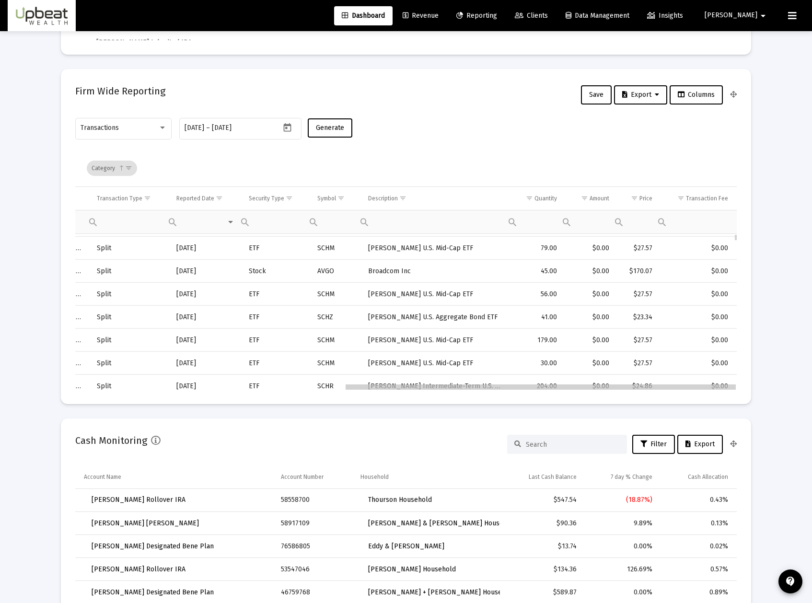
drag, startPoint x: 356, startPoint y: 389, endPoint x: 659, endPoint y: 393, distance: 303.4
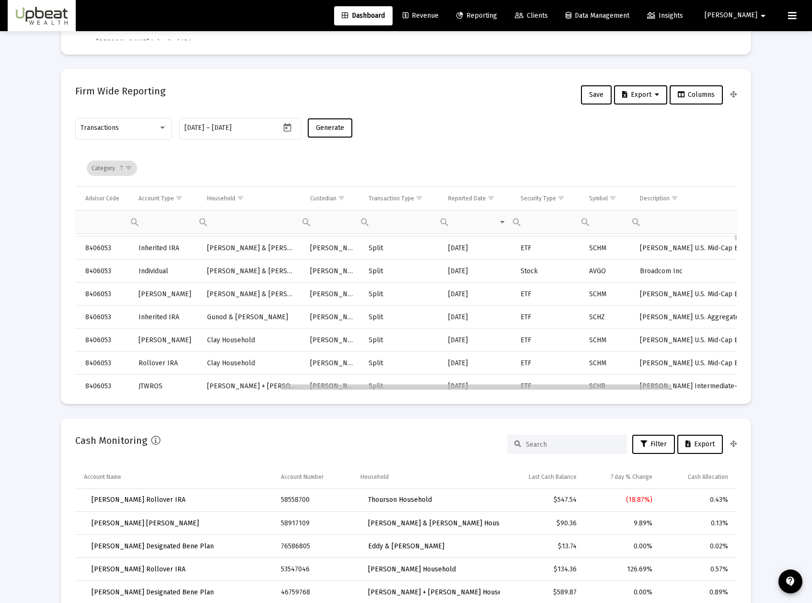
scroll to position [0, 49]
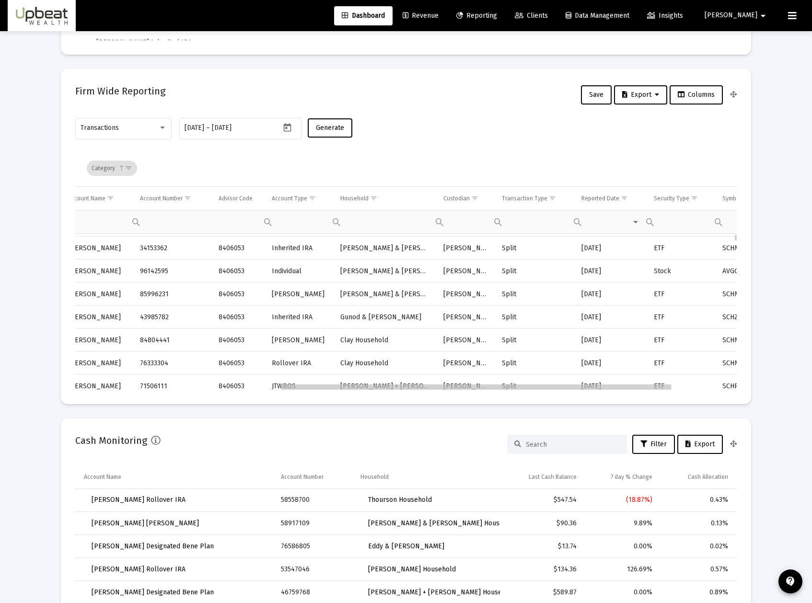
drag, startPoint x: 428, startPoint y: 386, endPoint x: 179, endPoint y: 364, distance: 250.2
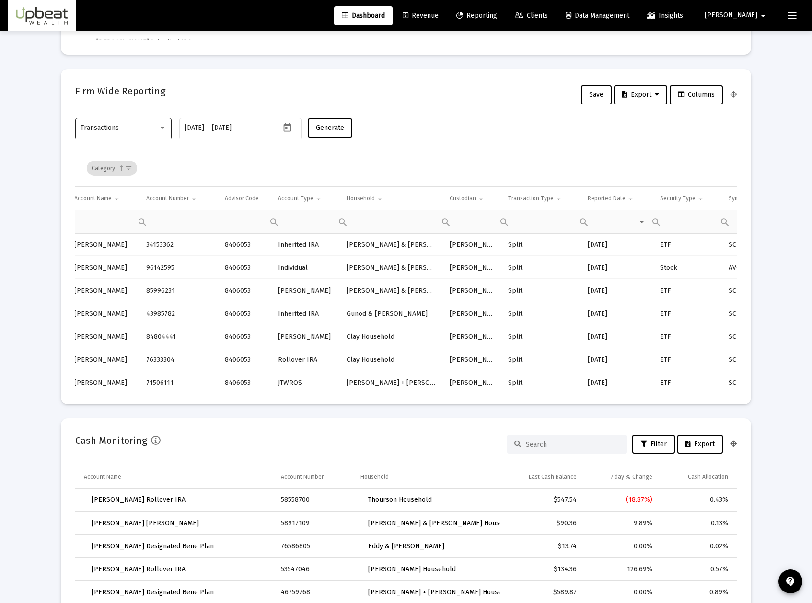
click at [151, 134] on div "Transactions" at bounding box center [124, 127] width 86 height 23
click at [151, 134] on span "Transactions" at bounding box center [124, 128] width 86 height 20
click at [555, 196] on span "Show filter options for column 'Transaction Type'" at bounding box center [558, 198] width 7 height 7
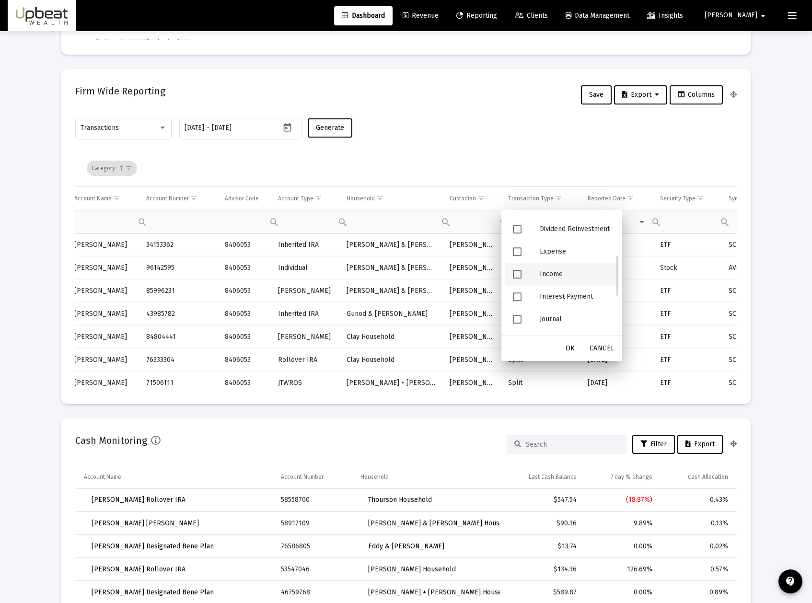
scroll to position [0, 0]
click at [519, 276] on span "Filter options" at bounding box center [517, 274] width 9 height 9
click at [519, 299] on span "Filter options" at bounding box center [517, 296] width 9 height 9
drag, startPoint x: 618, startPoint y: 252, endPoint x: 619, endPoint y: 281, distance: 29.7
click at [619, 281] on div "Select All Buy Cash Deposit Cash Withdrawal Dividend Dividend Reinvestment Expe…" at bounding box center [561, 273] width 121 height 126
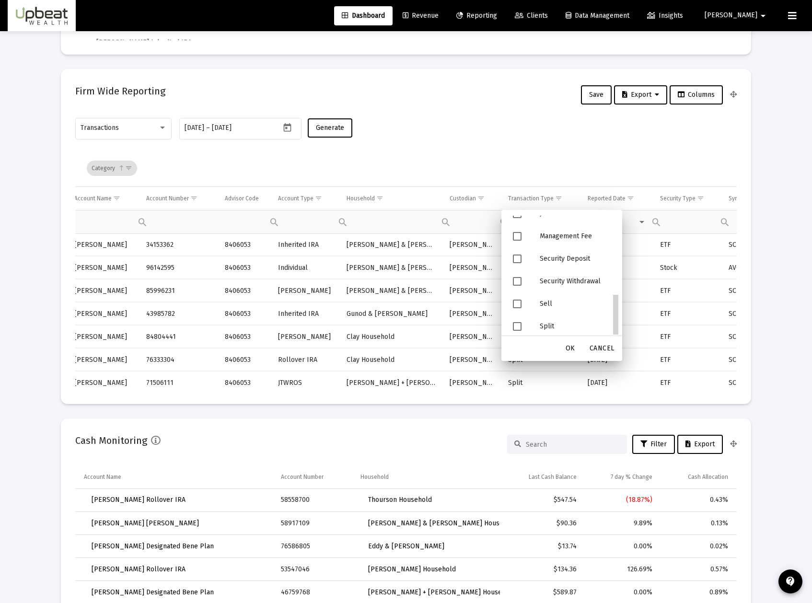
scroll to position [224, 0]
drag, startPoint x: 618, startPoint y: 248, endPoint x: 616, endPoint y: 335, distance: 87.2
click at [575, 354] on div "OK" at bounding box center [570, 348] width 31 height 17
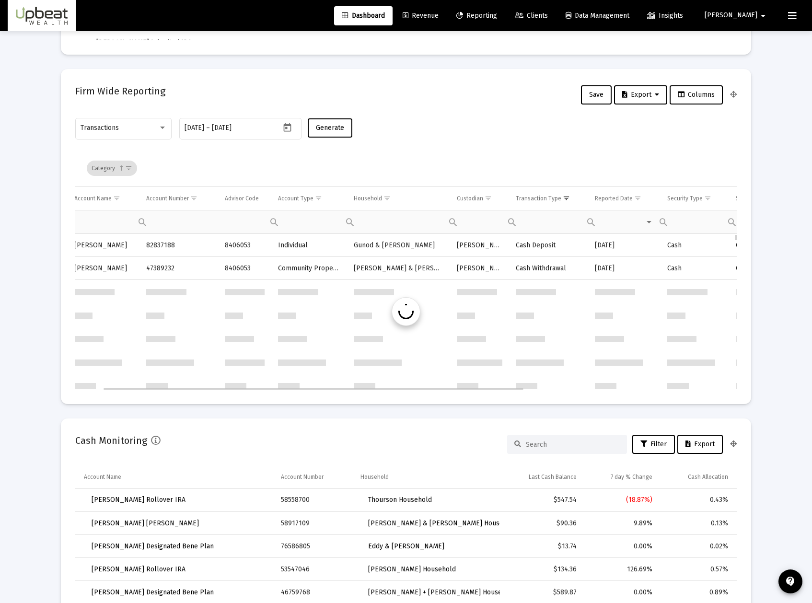
scroll to position [0, 43]
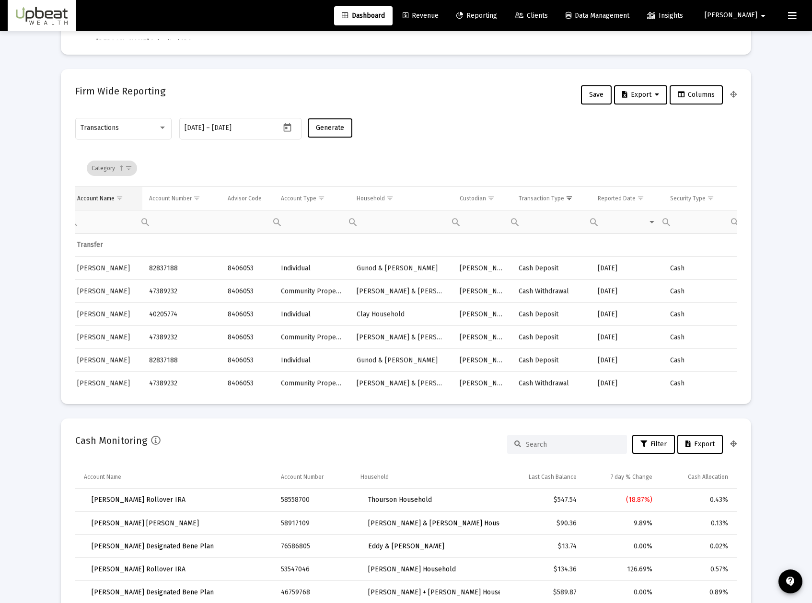
click at [120, 198] on span "Show filter options for column 'Account Name'" at bounding box center [119, 198] width 7 height 7
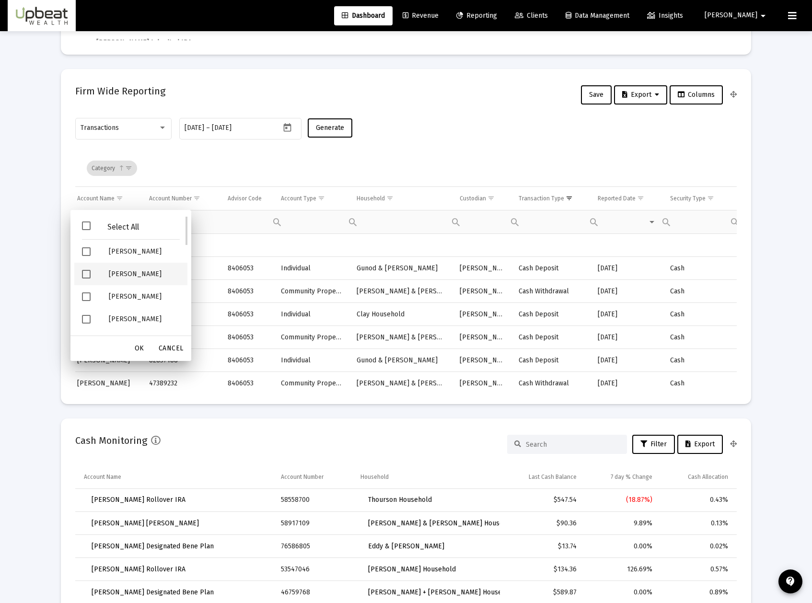
click at [87, 274] on span "Filter options" at bounding box center [86, 274] width 9 height 9
drag, startPoint x: 186, startPoint y: 232, endPoint x: 182, endPoint y: 320, distance: 87.8
click at [85, 277] on span "Filter options" at bounding box center [86, 273] width 9 height 9
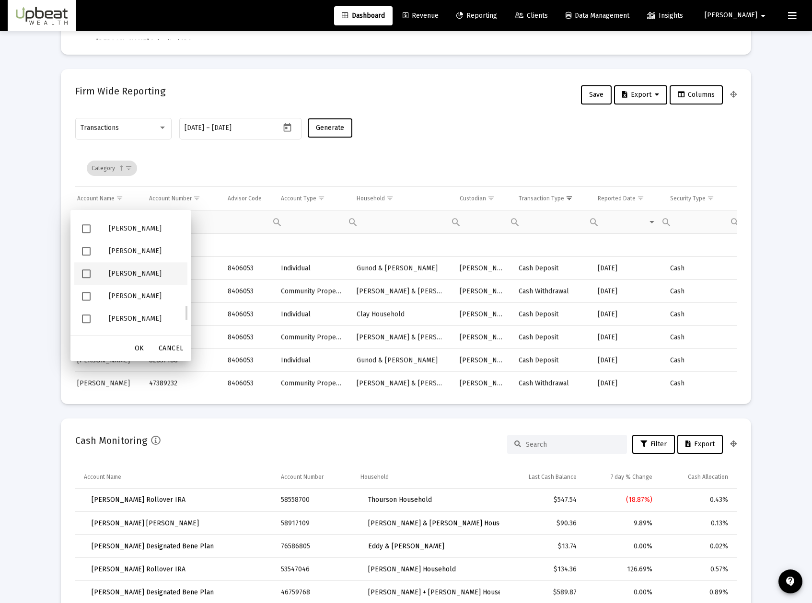
scroll to position [676, 0]
click at [145, 343] on div "OK" at bounding box center [139, 348] width 31 height 17
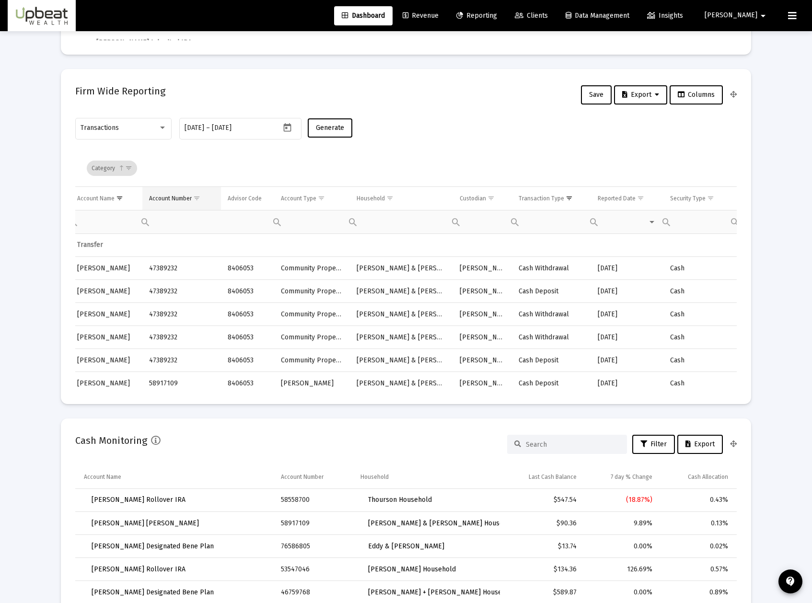
click at [196, 196] on span "Show filter options for column 'Account Number'" at bounding box center [196, 198] width 7 height 7
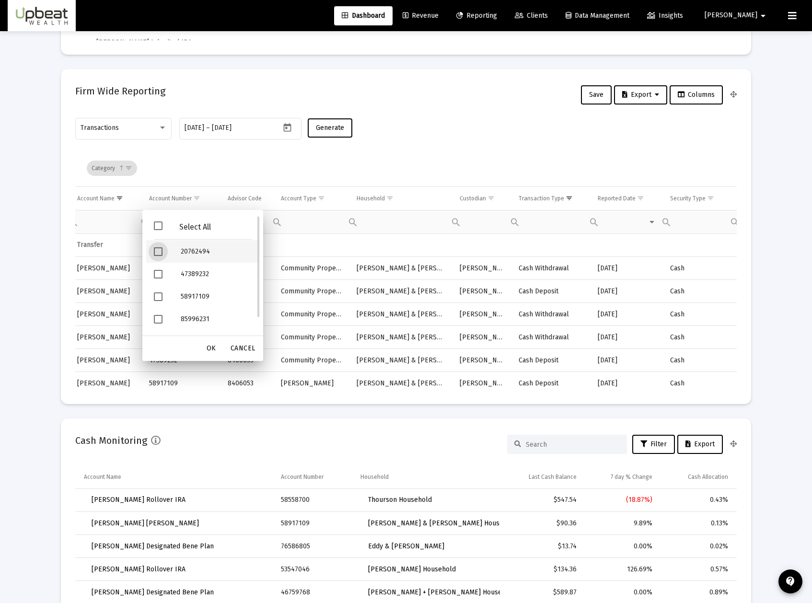
click at [159, 253] on span "Filter options" at bounding box center [158, 251] width 9 height 9
click at [213, 350] on span "OK" at bounding box center [212, 348] width 10 height 8
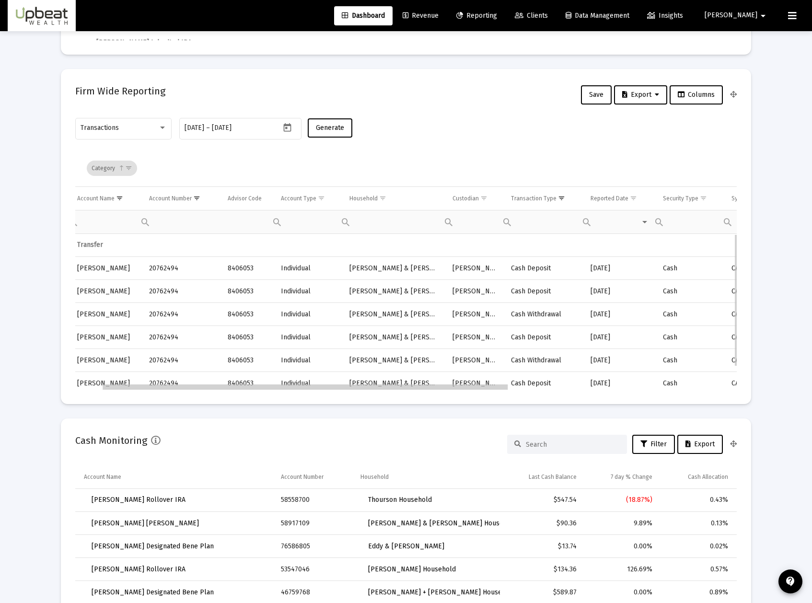
scroll to position [0, 7]
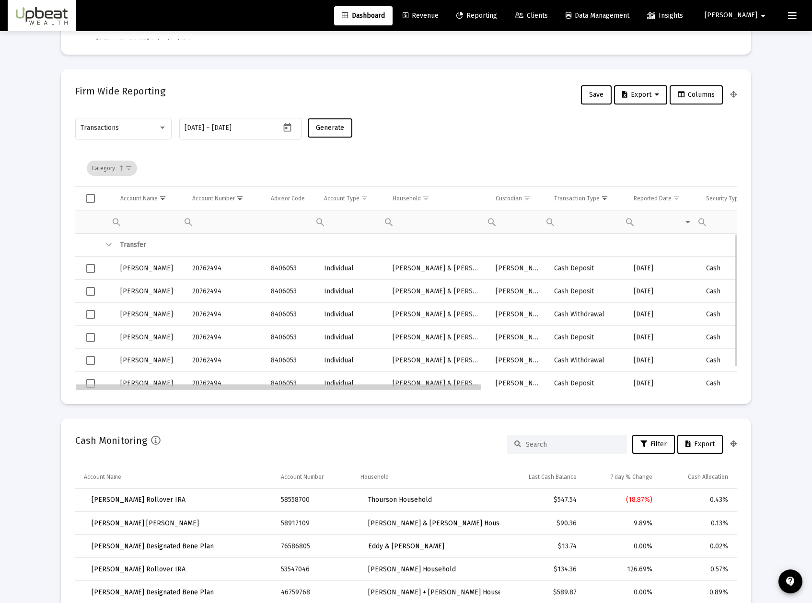
drag, startPoint x: 322, startPoint y: 388, endPoint x: 240, endPoint y: 385, distance: 81.5
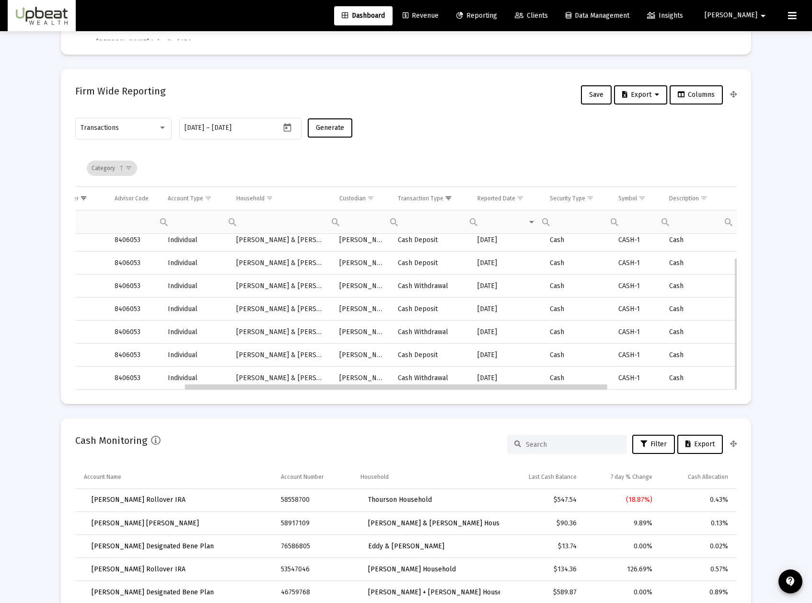
scroll to position [0, 169]
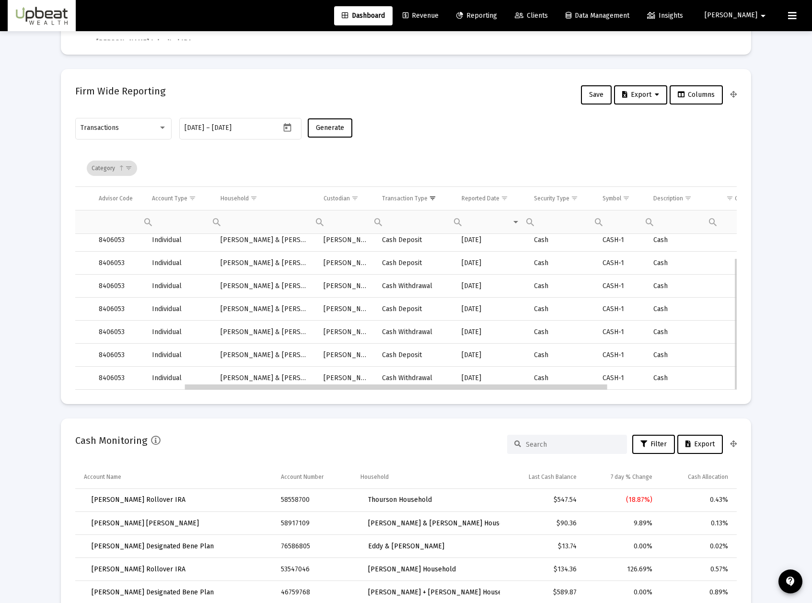
drag, startPoint x: 448, startPoint y: 388, endPoint x: 562, endPoint y: 387, distance: 113.6
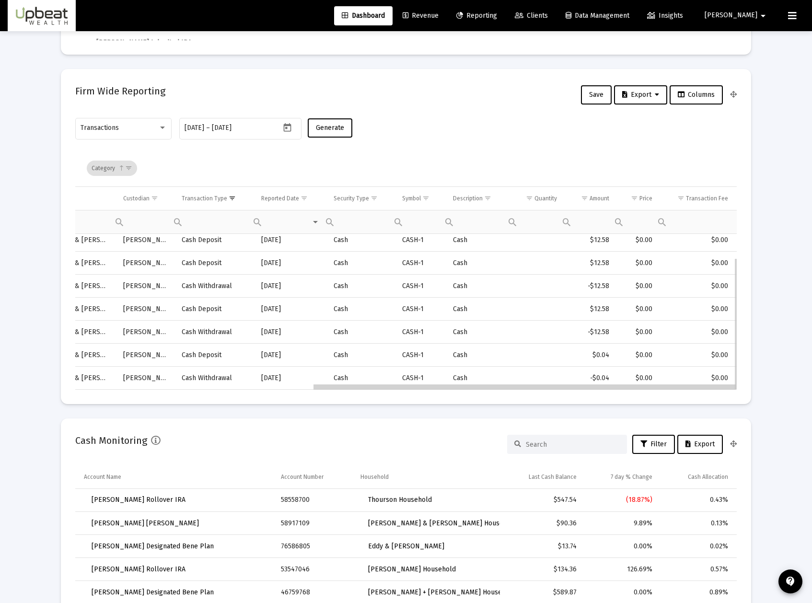
drag, startPoint x: 581, startPoint y: 391, endPoint x: 587, endPoint y: 390, distance: 7.0
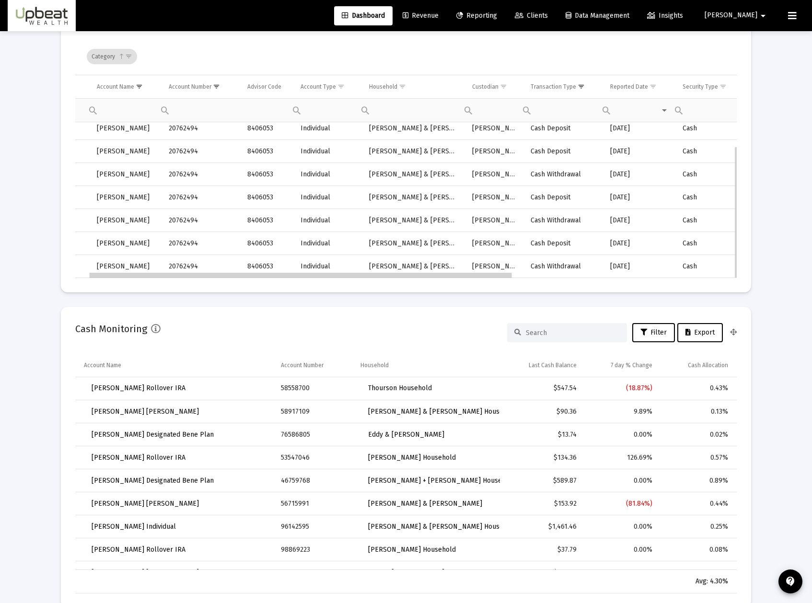
drag, startPoint x: 385, startPoint y: 276, endPoint x: 156, endPoint y: 271, distance: 228.6
click at [219, 86] on span "Show filter options for column 'Account Number'" at bounding box center [216, 86] width 7 height 7
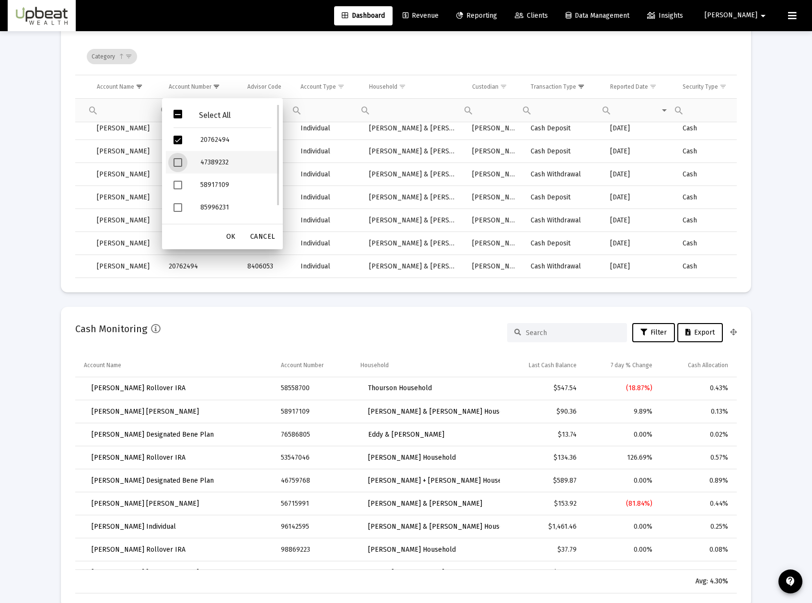
click at [178, 161] on span "Filter options" at bounding box center [177, 162] width 9 height 9
click at [179, 144] on span "Filter options" at bounding box center [177, 140] width 9 height 9
click at [242, 236] on div "OK" at bounding box center [231, 236] width 31 height 17
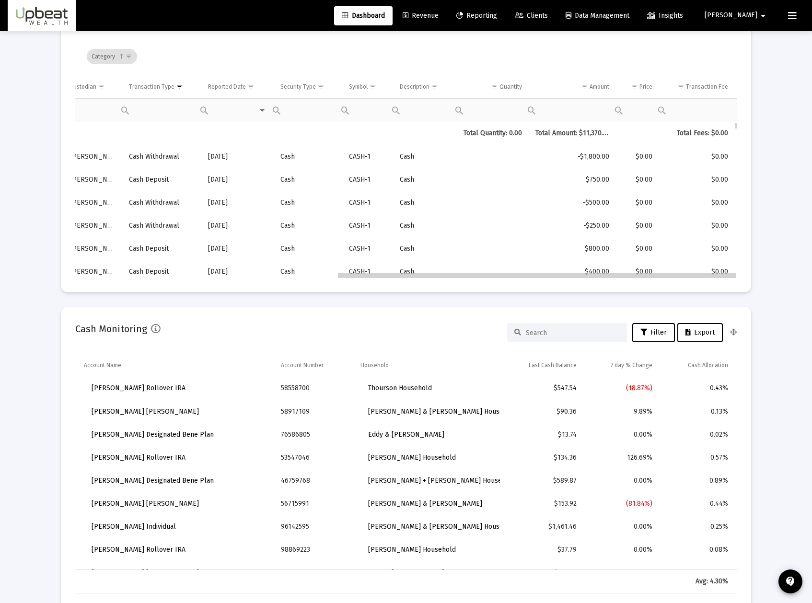
drag, startPoint x: 272, startPoint y: 276, endPoint x: 531, endPoint y: 305, distance: 260.4
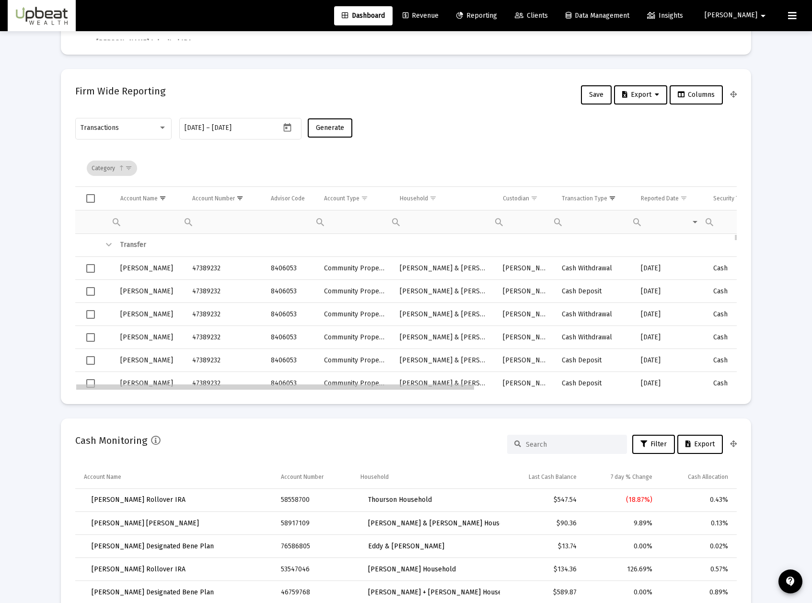
drag, startPoint x: 325, startPoint y: 389, endPoint x: 91, endPoint y: 373, distance: 234.3
click at [238, 198] on span "Show filter options for column 'Account Number'" at bounding box center [239, 198] width 7 height 7
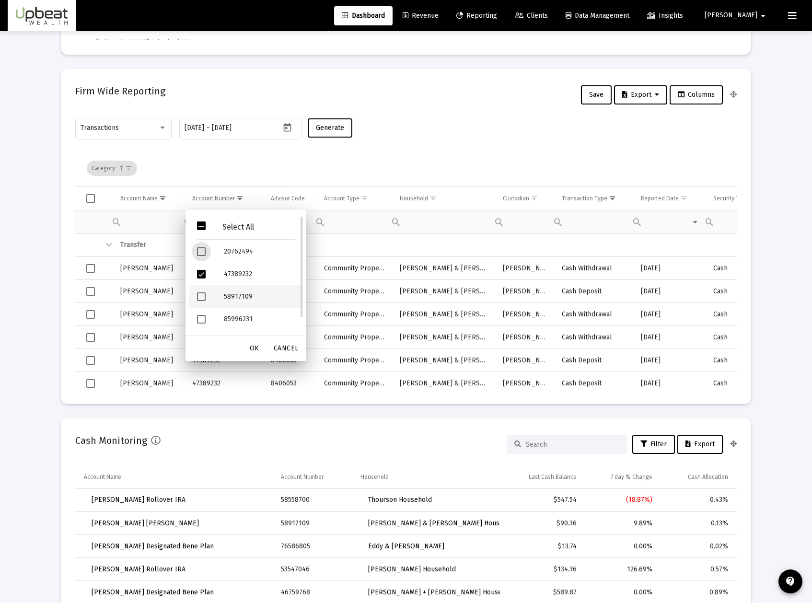
click at [201, 296] on span "Filter options" at bounding box center [201, 296] width 9 height 9
click at [200, 276] on span "Filter options" at bounding box center [201, 274] width 9 height 9
click at [256, 348] on span "OK" at bounding box center [255, 348] width 10 height 8
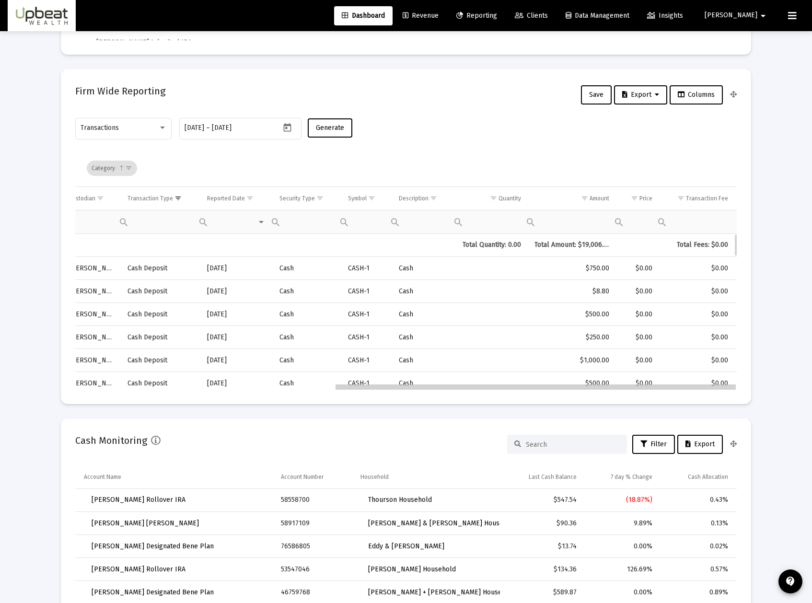
drag, startPoint x: 270, startPoint y: 388, endPoint x: 564, endPoint y: 419, distance: 295.9
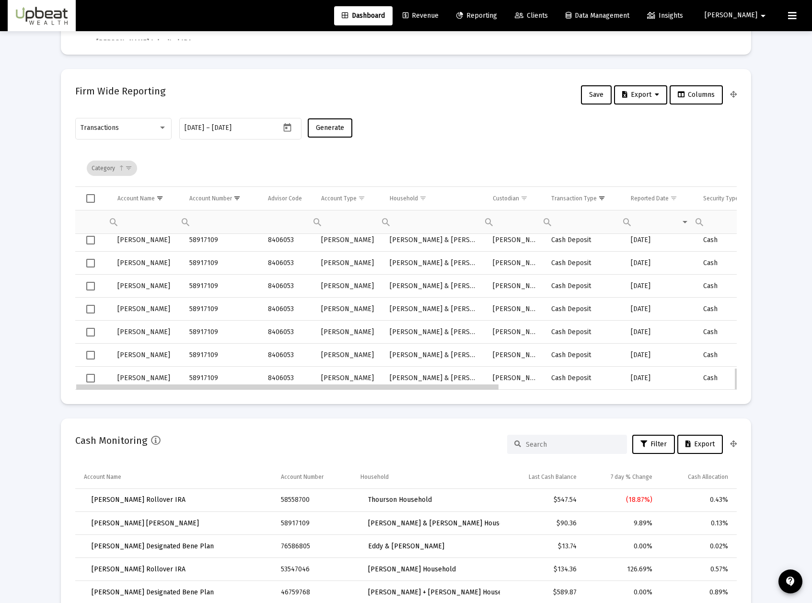
drag, startPoint x: 491, startPoint y: 387, endPoint x: 196, endPoint y: 374, distance: 294.5
